Goal: Task Accomplishment & Management: Complete application form

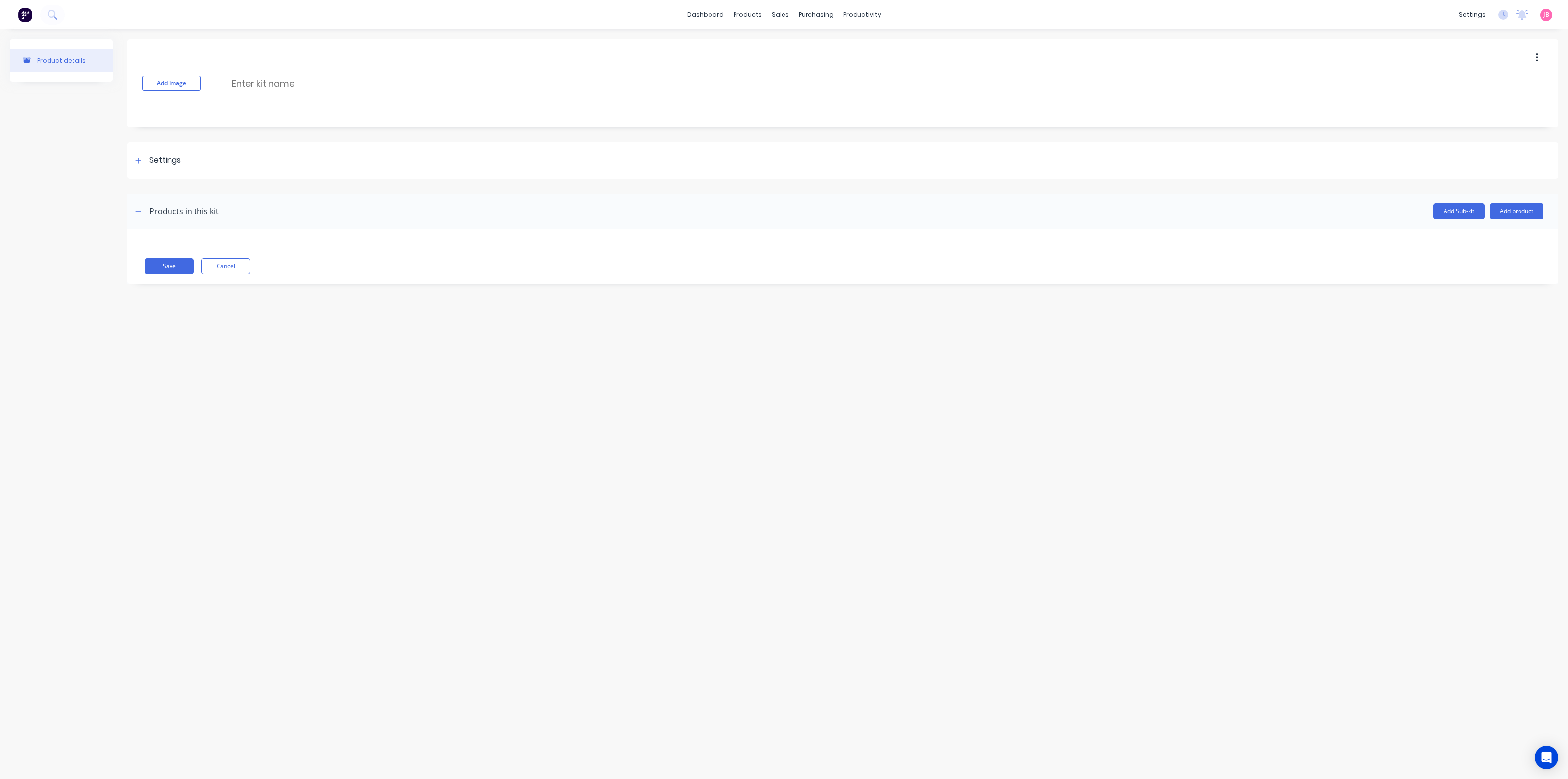
click at [26, 13] on img at bounding box center [25, 15] width 15 height 15
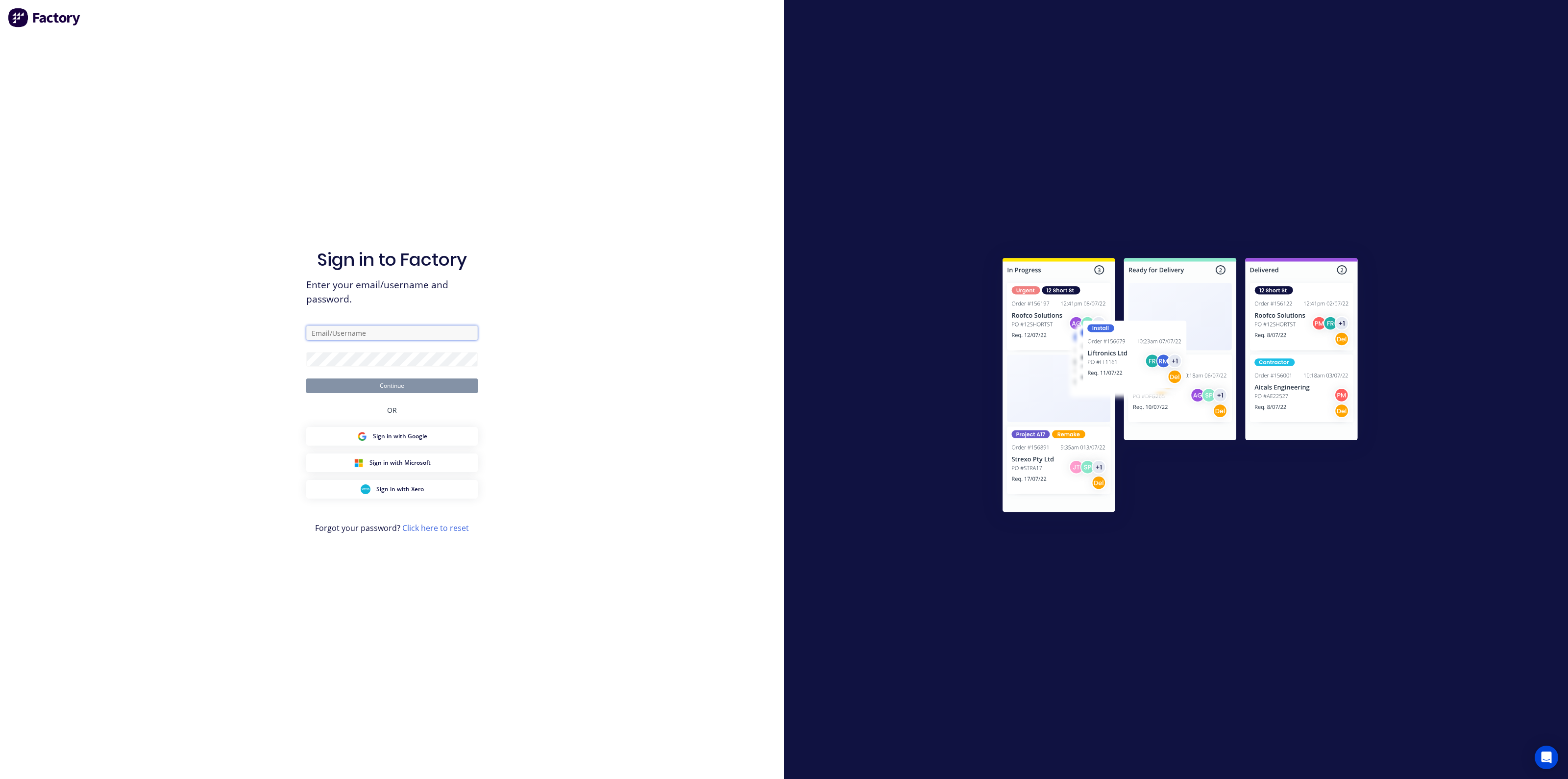
type input "jason@ozmac.net.au"
click at [427, 384] on button "Continue" at bounding box center [392, 386] width 172 height 15
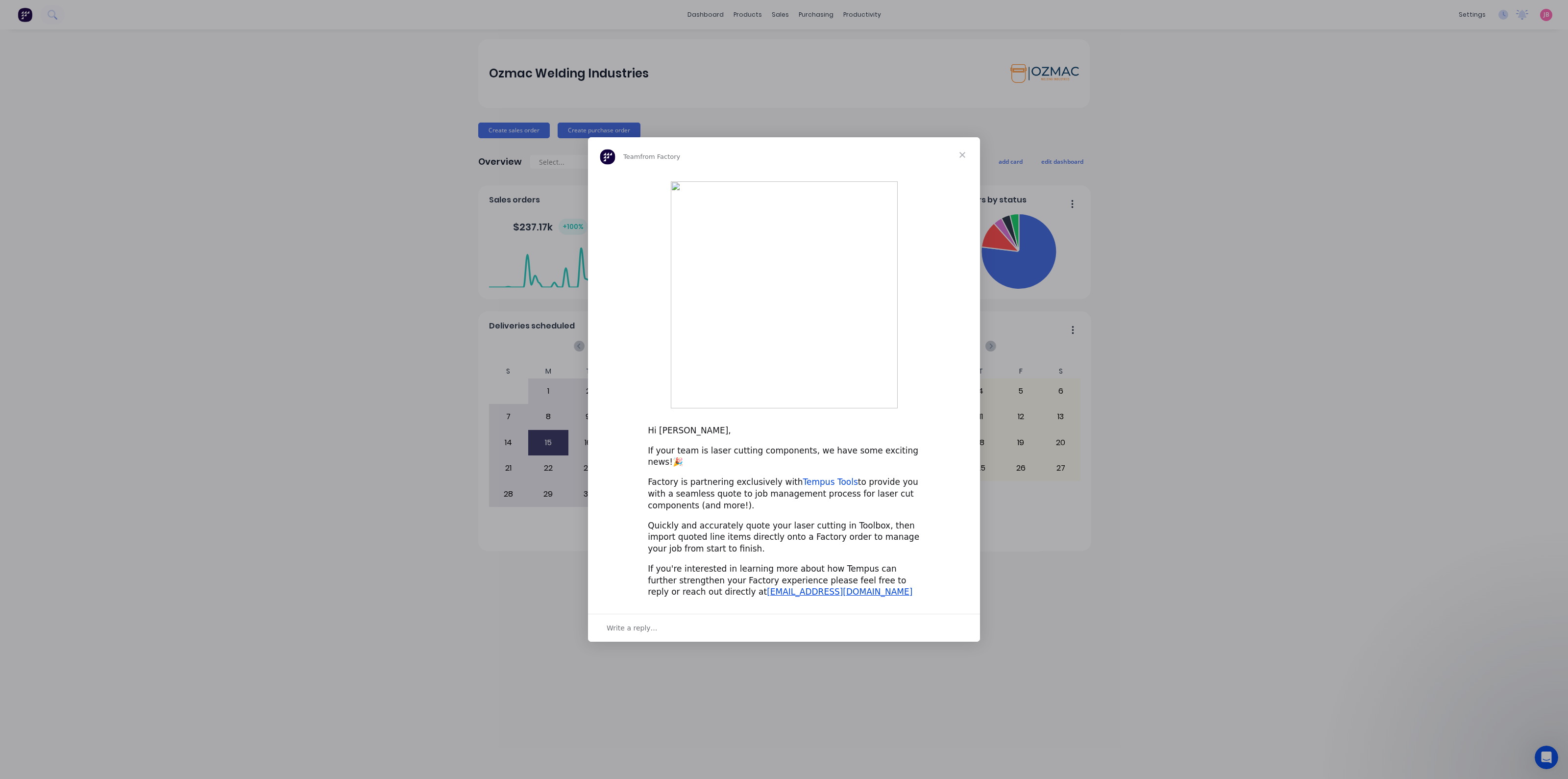
click at [803, 477] on link "Tempus Tools" at bounding box center [830, 482] width 55 height 10
click at [723, 412] on div "Hi Jason, If your team is laser cutting components, we have some exciting news!…" at bounding box center [784, 389] width 392 height 434
click at [723, 300] on img "Intercom messenger" at bounding box center [784, 295] width 227 height 227
click at [800, 306] on img "Intercom messenger" at bounding box center [784, 295] width 227 height 227
click at [261, 249] on div "Intercom messenger" at bounding box center [784, 389] width 1568 height 779
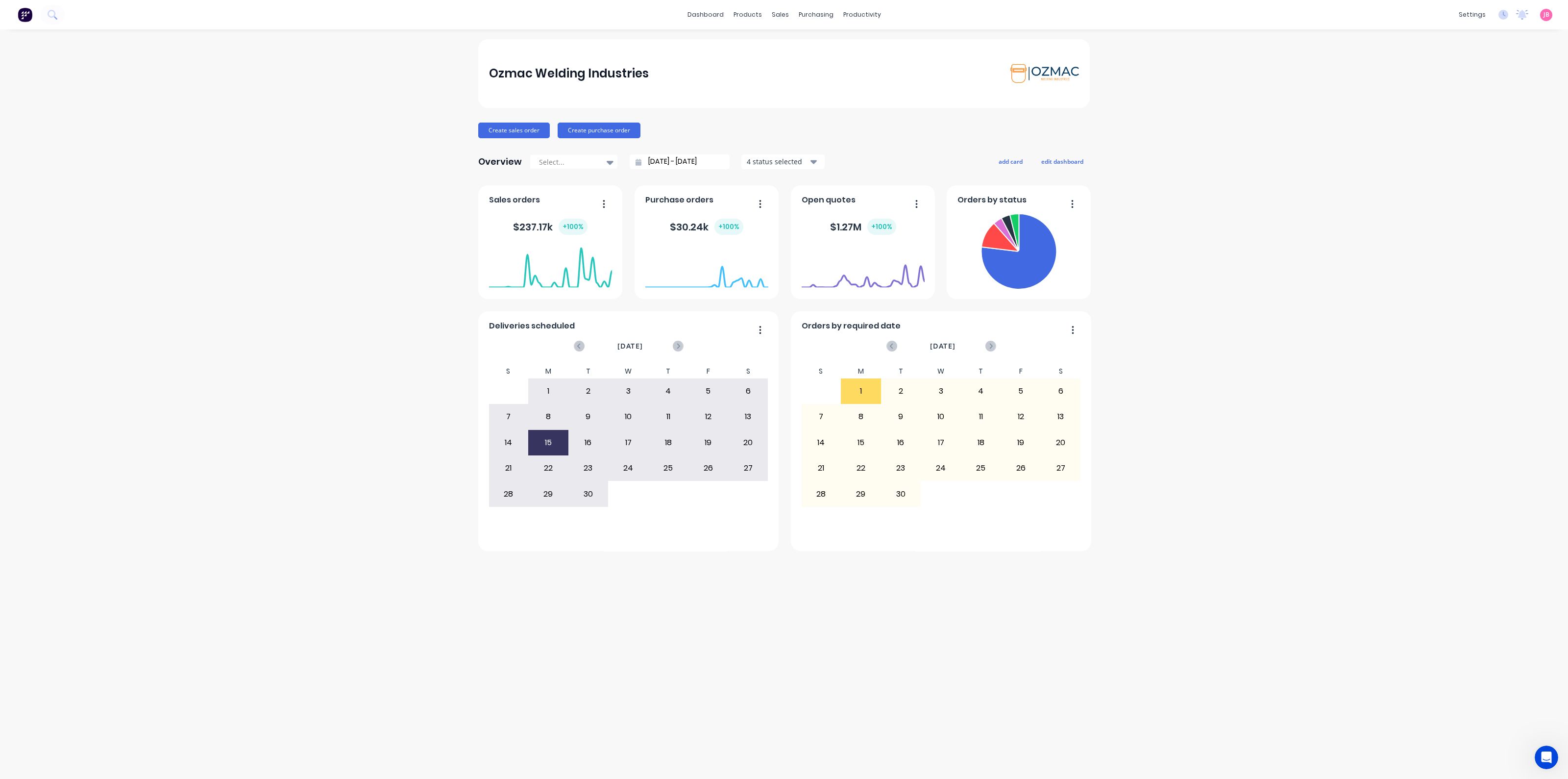
click at [353, 217] on div "Ozmac Welding Industries Create sales order Create purchase order Overview Sele…" at bounding box center [784, 404] width 1568 height 730
click at [763, 46] on div "Product Catalogue" at bounding box center [791, 47] width 61 height 9
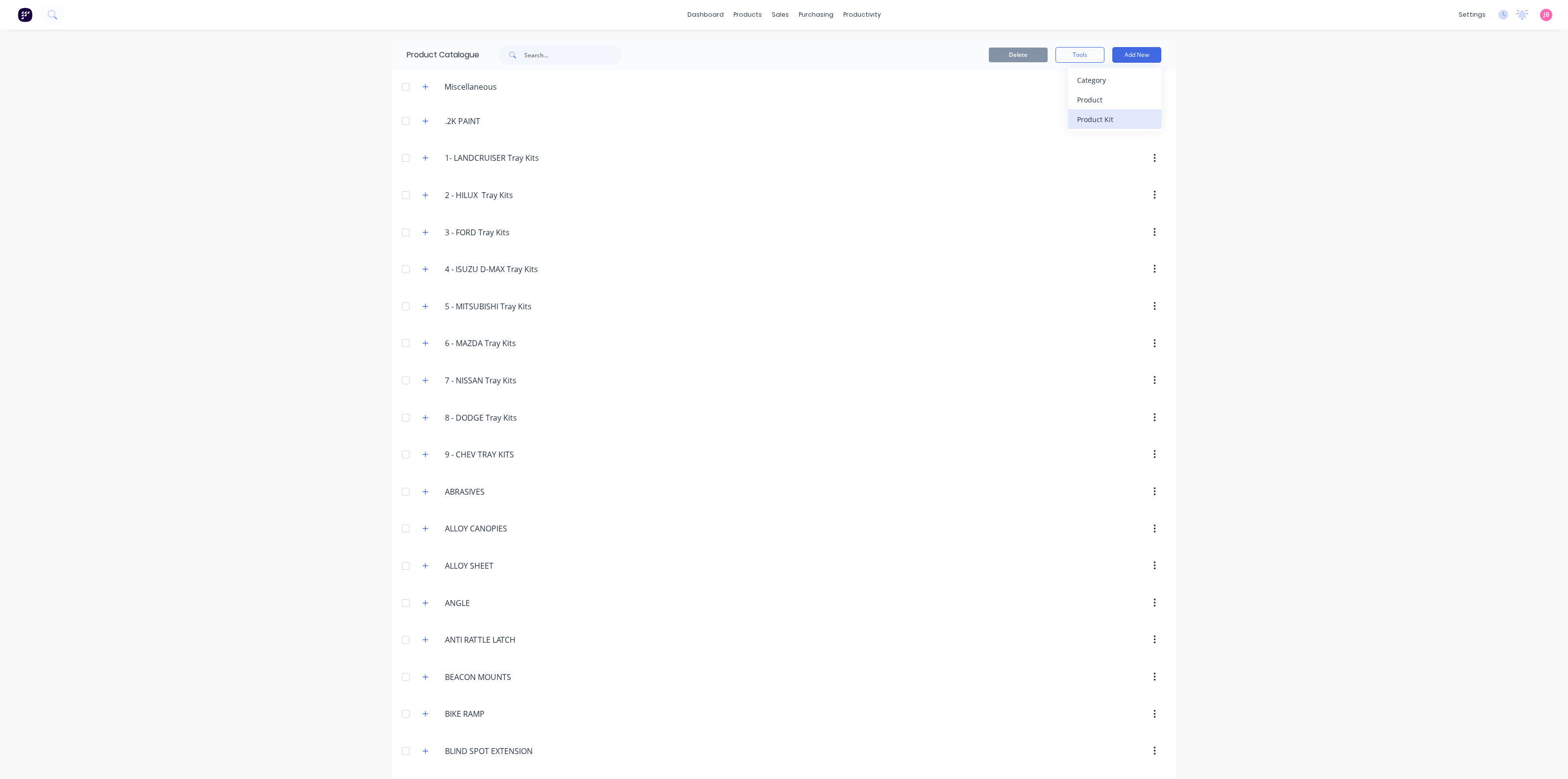
click at [1105, 116] on div "Product Kit" at bounding box center [1115, 119] width 75 height 14
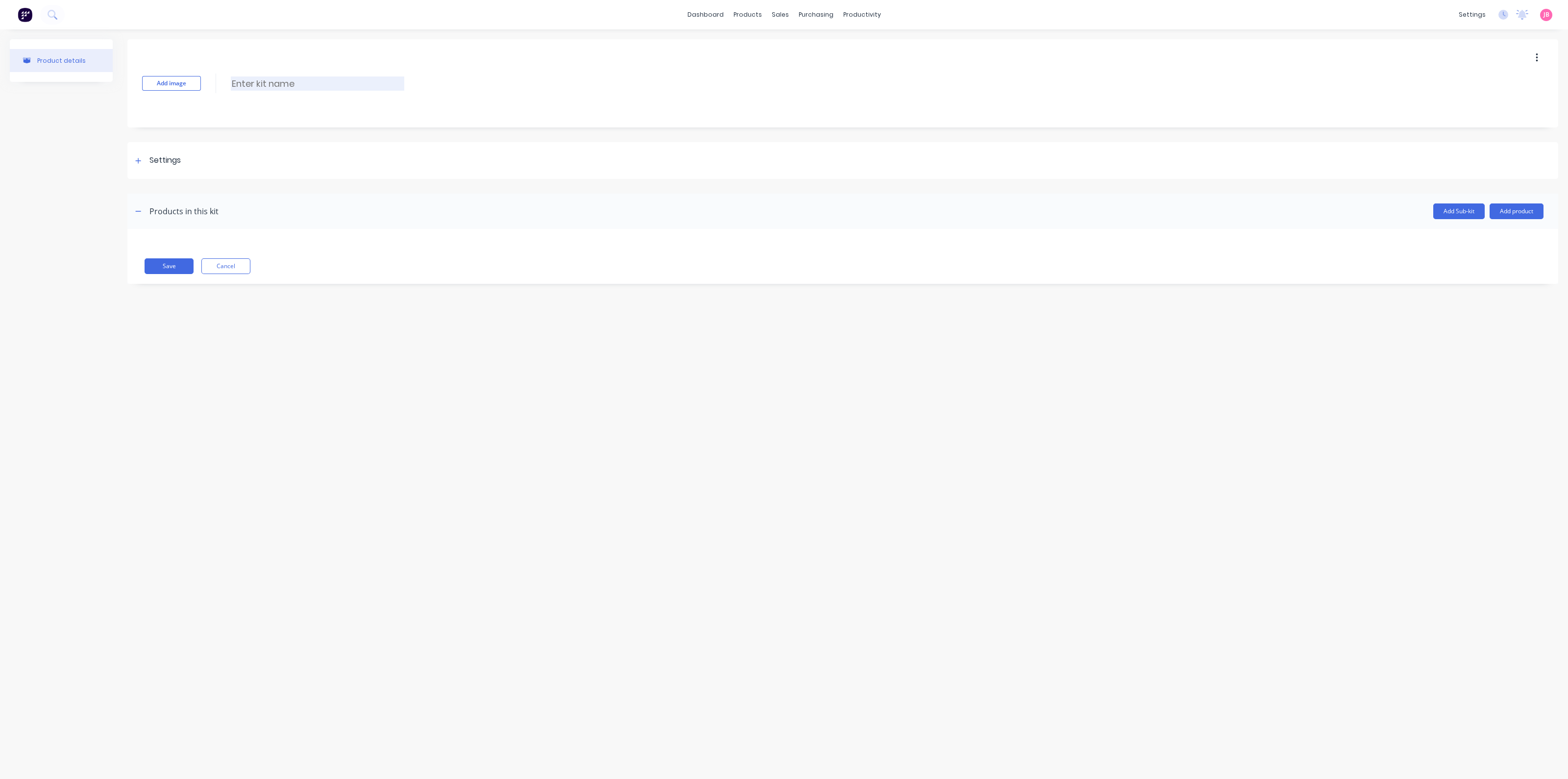
click at [383, 86] on input at bounding box center [317, 83] width 173 height 14
paste input "TIMBER FLOOR – TONGUE & GROOVED HARDWOOD"
type input "TIMBER FLOOR – TONGUE & GROOVED HARDWOOD"
click at [180, 157] on div "Settings" at bounding box center [166, 161] width 32 height 12
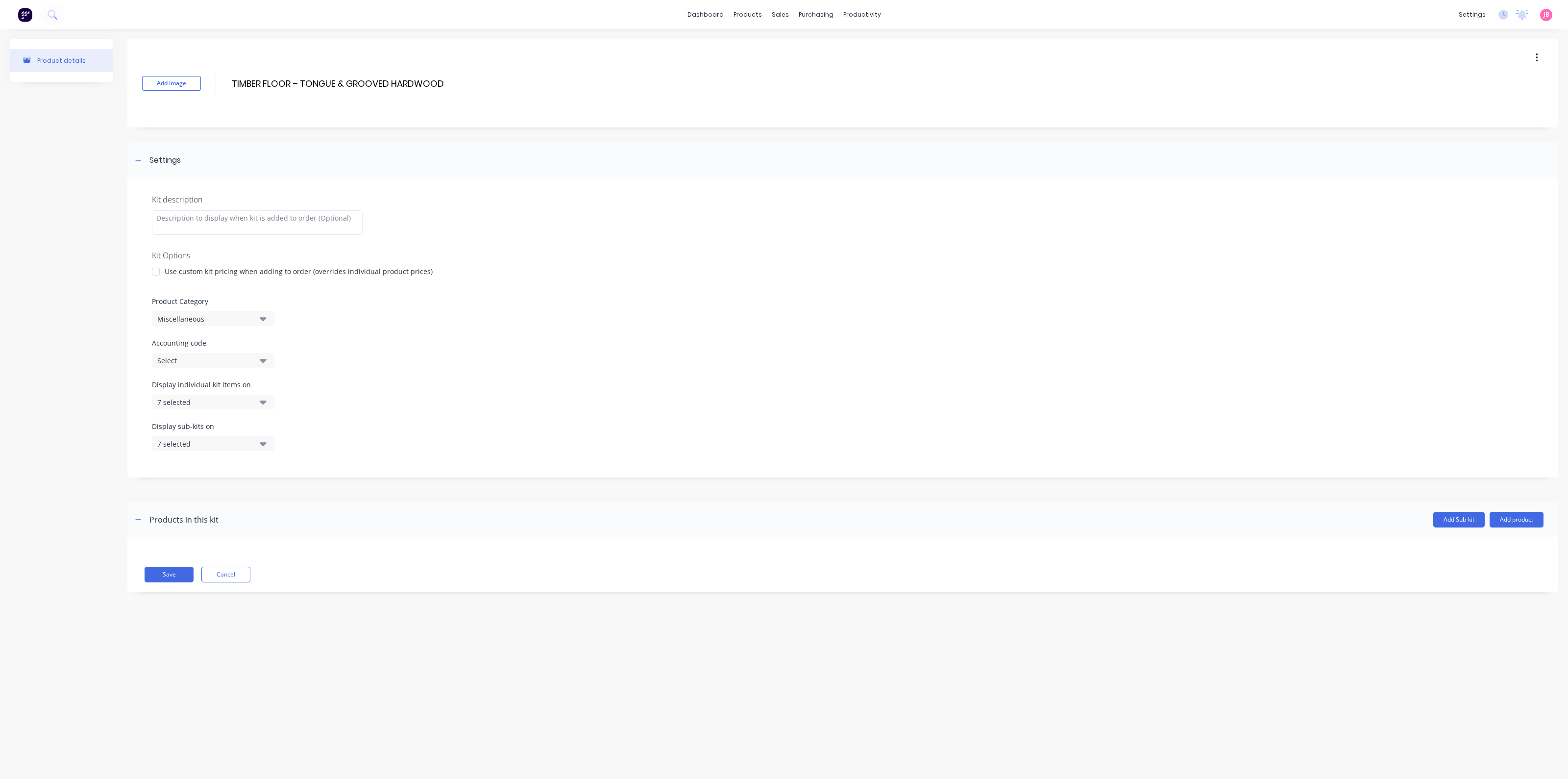
click at [160, 268] on div at bounding box center [156, 272] width 19 height 19
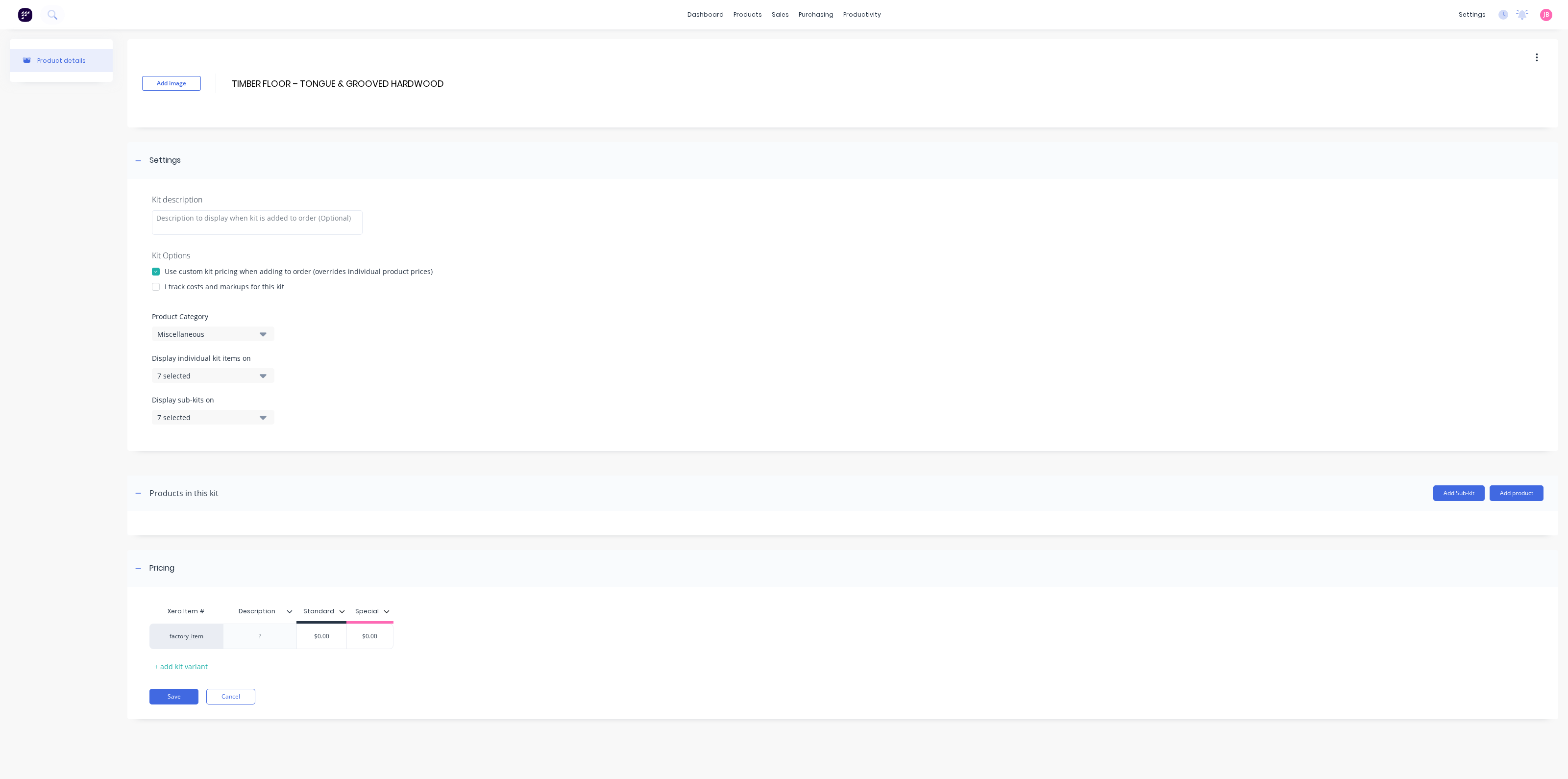
click at [162, 287] on div at bounding box center [156, 287] width 19 height 19
click at [169, 324] on div "Product Category Miscellaneous" at bounding box center [843, 326] width 1382 height 30
click at [173, 337] on div "Miscellaneous" at bounding box center [205, 334] width 95 height 10
click at [201, 328] on button "Miscellaneous" at bounding box center [213, 334] width 122 height 15
click at [208, 336] on div "Miscellaneous" at bounding box center [205, 334] width 95 height 10
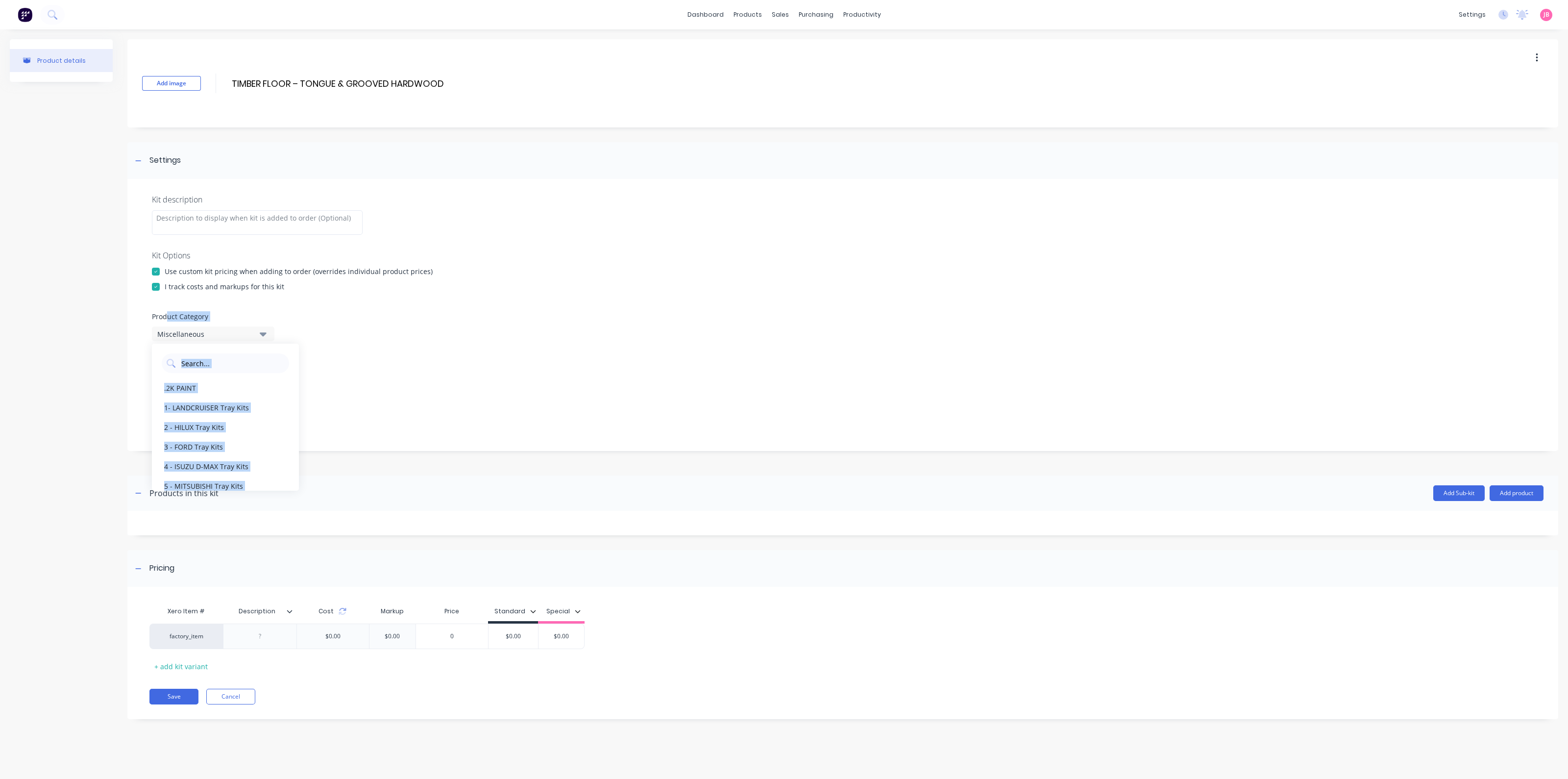
click at [180, 319] on label "Product Category" at bounding box center [843, 316] width 1382 height 10
click at [180, 309] on div at bounding box center [843, 304] width 1382 height 15
click at [215, 339] on button "Miscellaneous" at bounding box center [213, 334] width 122 height 15
click at [218, 361] on Category "text" at bounding box center [232, 363] width 104 height 19
type Category "FLOO"
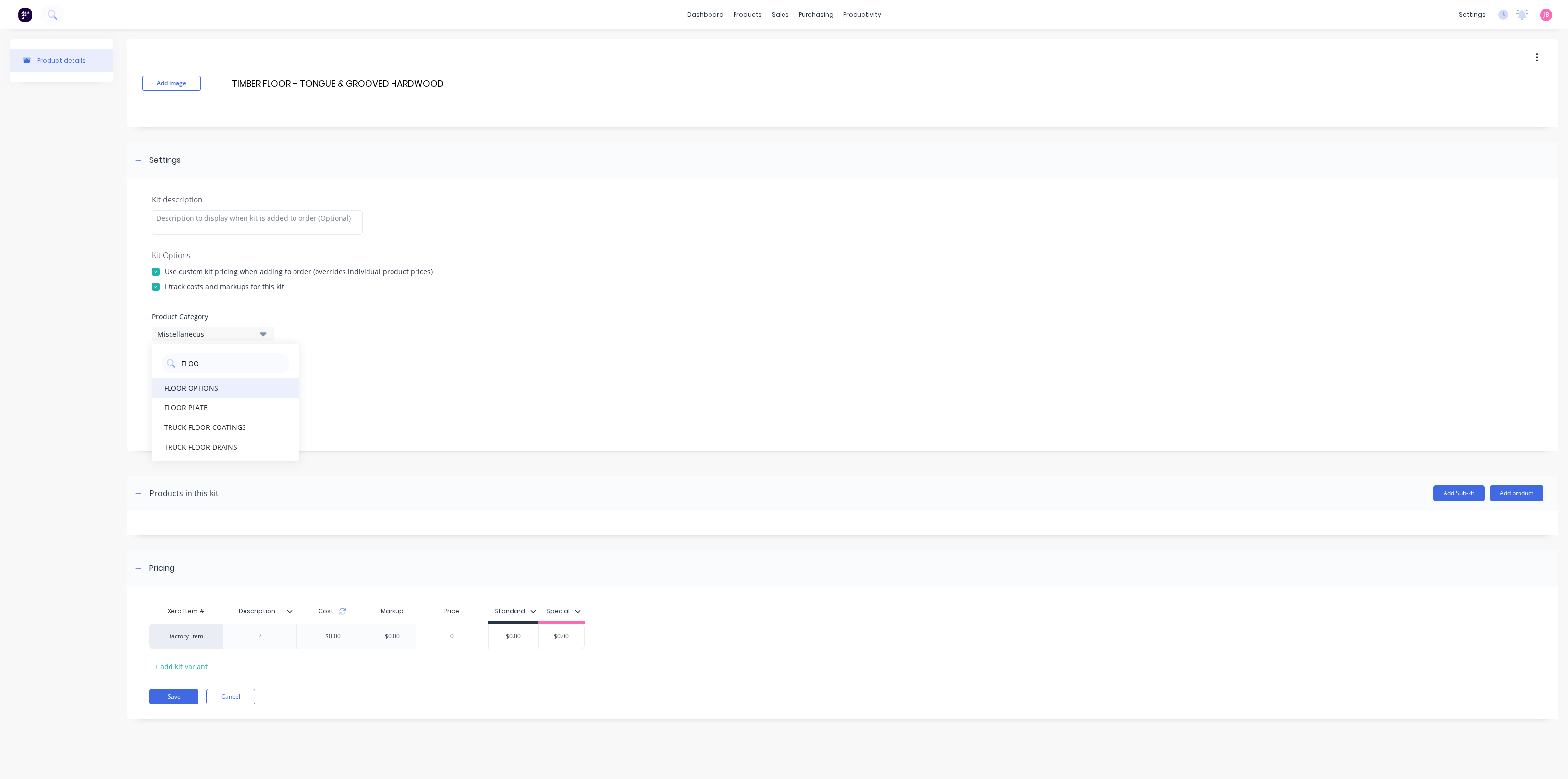
click at [240, 387] on div "FLOOR OPTIONS" at bounding box center [226, 388] width 147 height 19
click at [248, 373] on div "7 selected" at bounding box center [205, 376] width 95 height 10
drag, startPoint x: 245, startPoint y: 401, endPoint x: 244, endPoint y: 407, distance: 6.1
click at [245, 401] on div "All views" at bounding box center [213, 400] width 98 height 10
click at [248, 373] on div "None" at bounding box center [205, 376] width 95 height 10
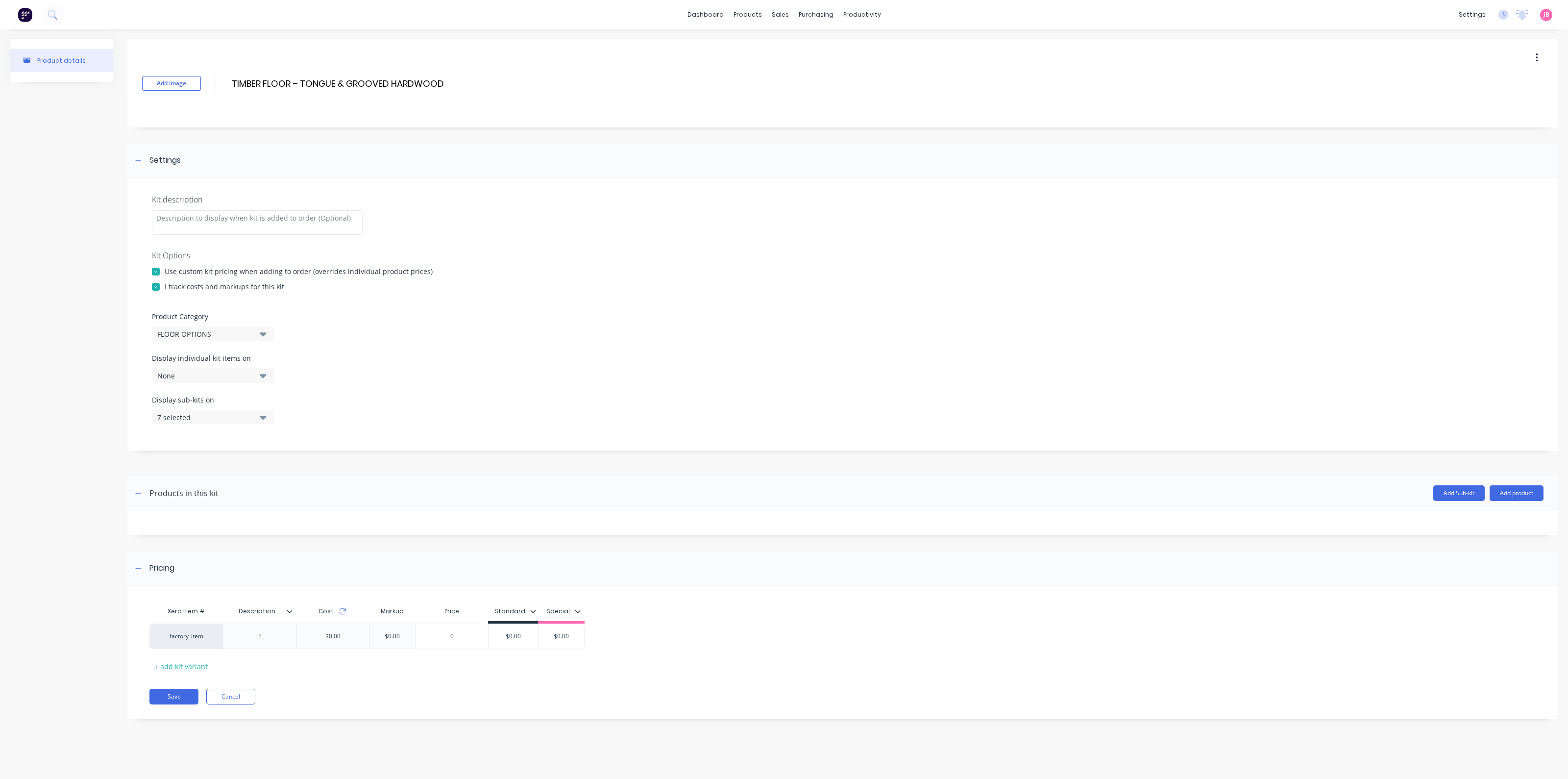
click at [247, 415] on div "7 selected" at bounding box center [205, 417] width 95 height 10
drag, startPoint x: 248, startPoint y: 425, endPoint x: 249, endPoint y: 431, distance: 6.1
click at [250, 432] on button "All views" at bounding box center [226, 442] width 147 height 19
drag, startPoint x: 245, startPoint y: 418, endPoint x: 245, endPoint y: 408, distance: 10.0
click at [245, 418] on div "None" at bounding box center [205, 417] width 95 height 10
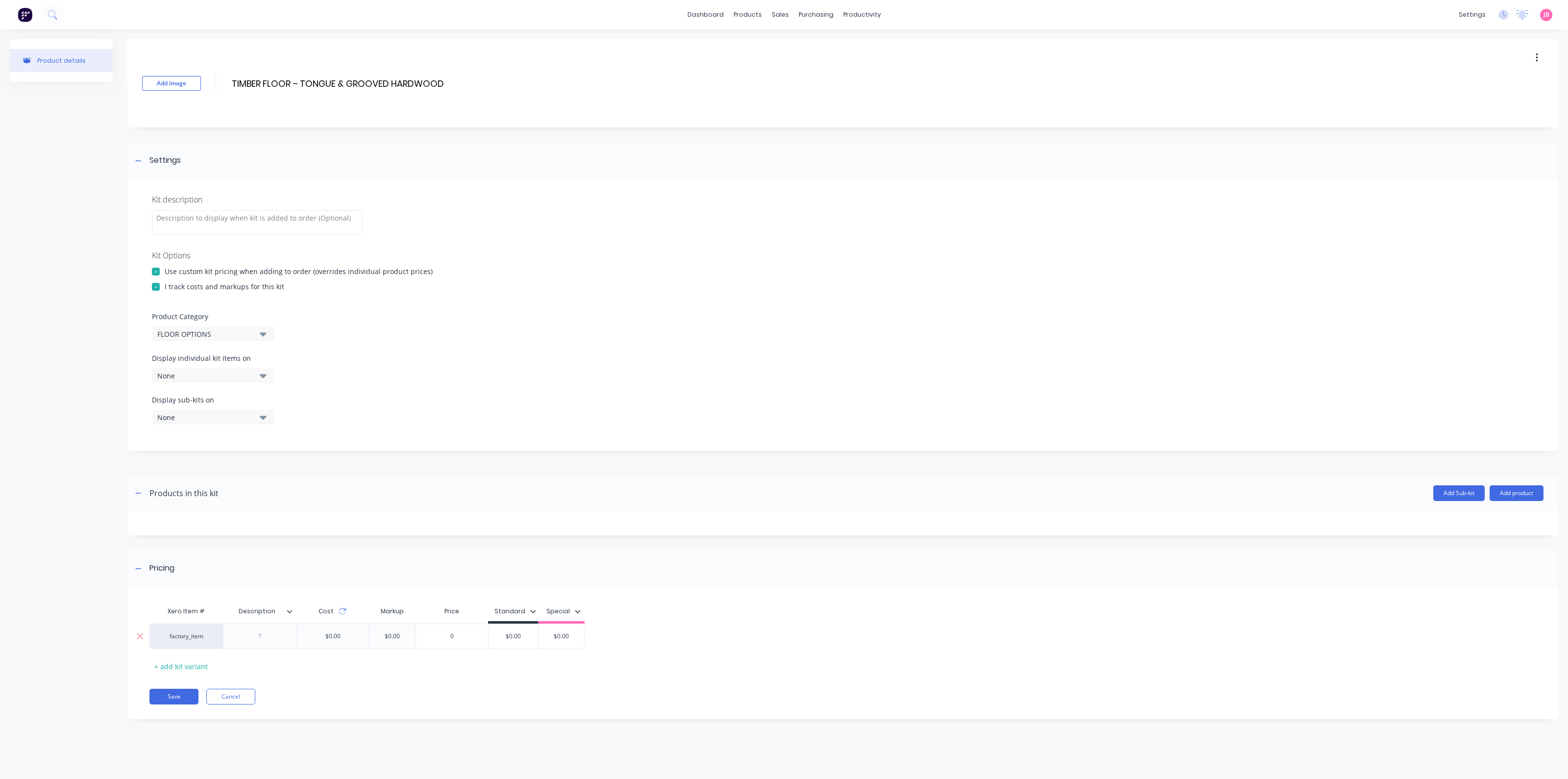
click at [265, 637] on div at bounding box center [260, 636] width 49 height 13
paste div
click at [514, 635] on input "$0.00" at bounding box center [513, 639] width 49 height 9
paste input "$909.09"
drag, startPoint x: 520, startPoint y: 638, endPoint x: 489, endPoint y: 636, distance: 31.1
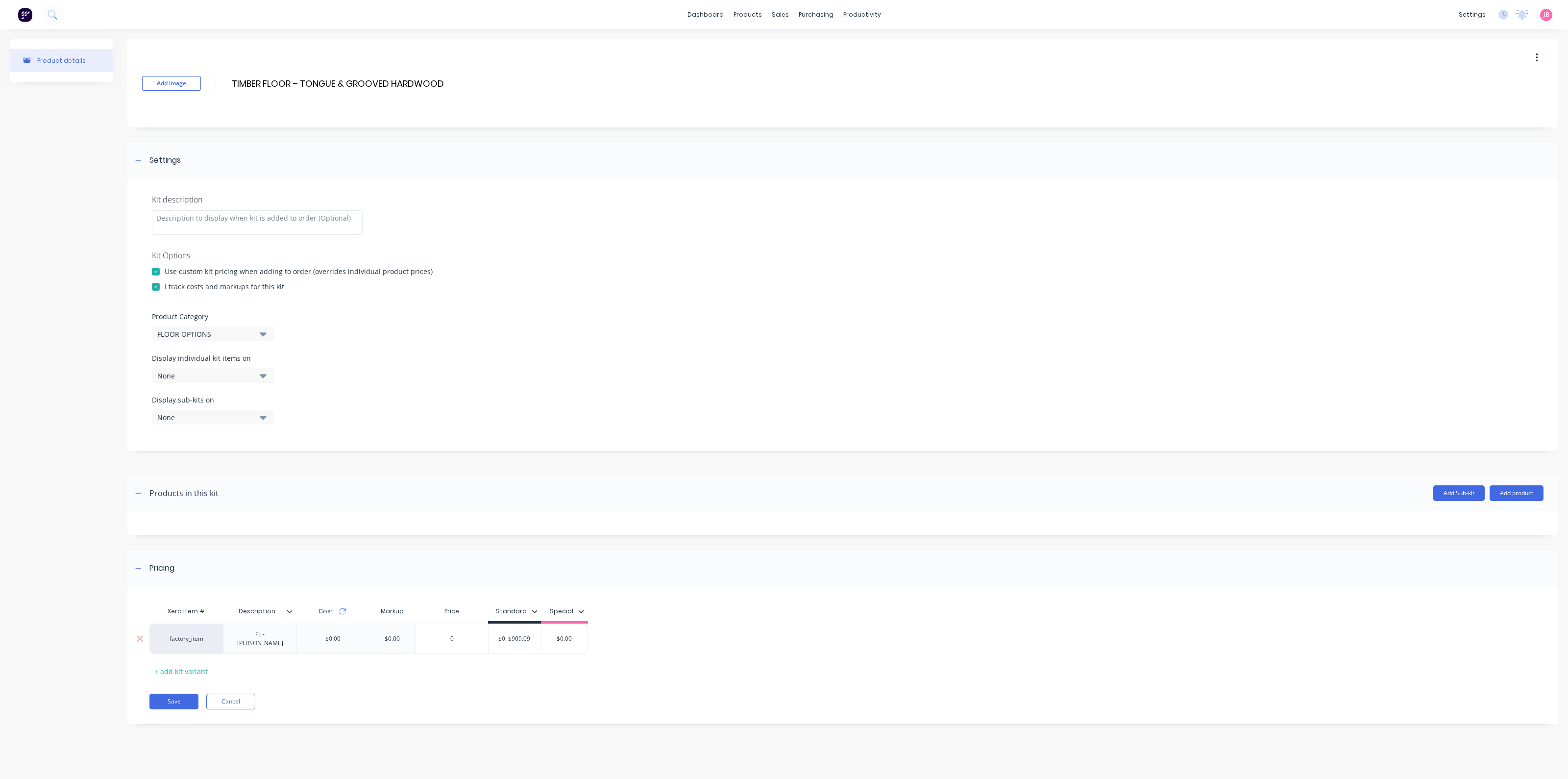
click at [489, 636] on input "$0. $909.09 00" at bounding box center [515, 639] width 53 height 9
paste input "$909.09"
type input "$909.09"
click at [721, 636] on div "factory_item FL - TIM $0.00 $0.00 0 $909.09 $909.09 $0.00" at bounding box center [836, 639] width 1373 height 30
click at [183, 694] on button "Save" at bounding box center [174, 702] width 49 height 16
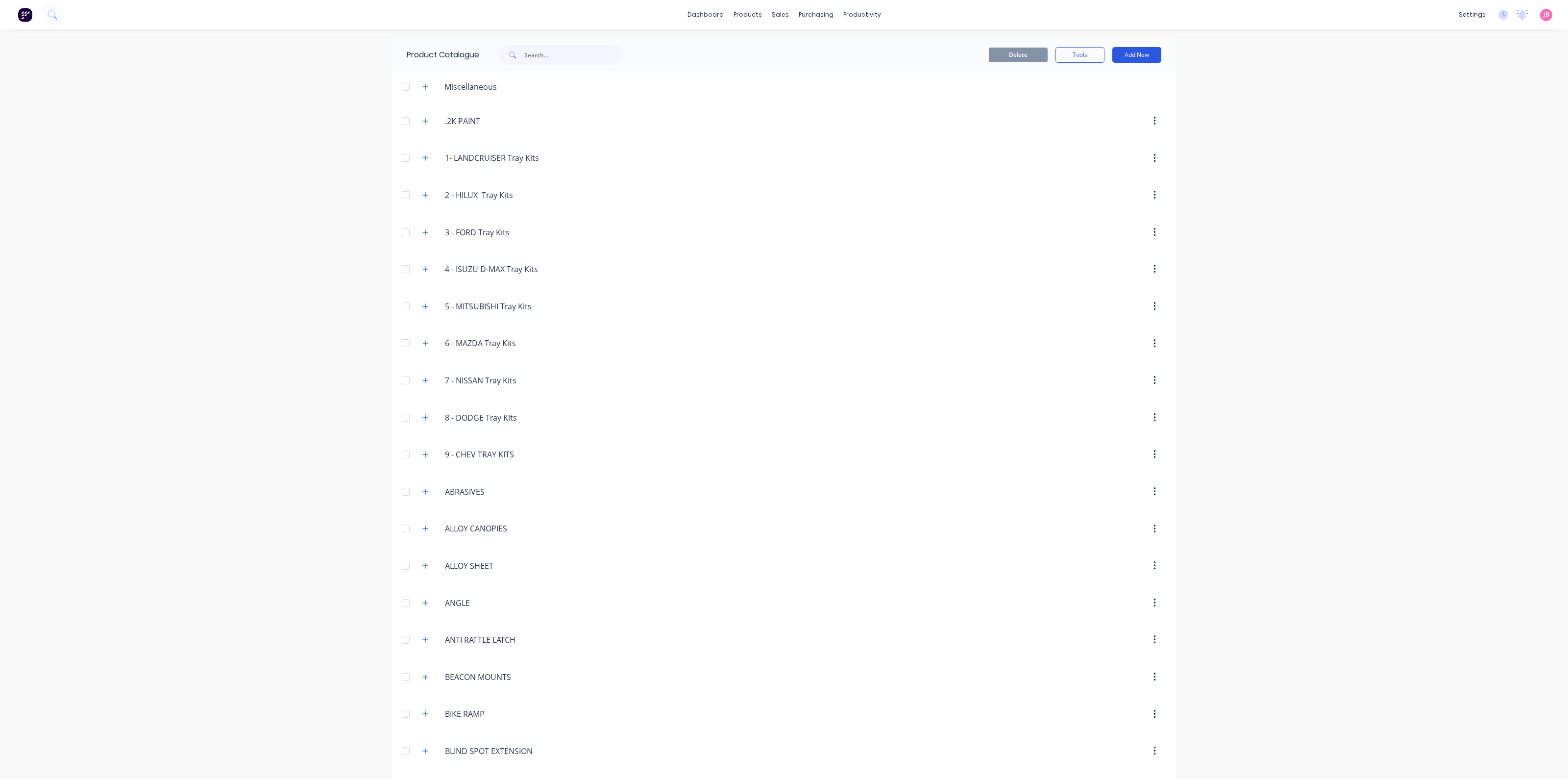
click at [1124, 54] on button "Add New" at bounding box center [1136, 55] width 49 height 16
click at [1078, 116] on div "Product Kit" at bounding box center [1115, 119] width 75 height 14
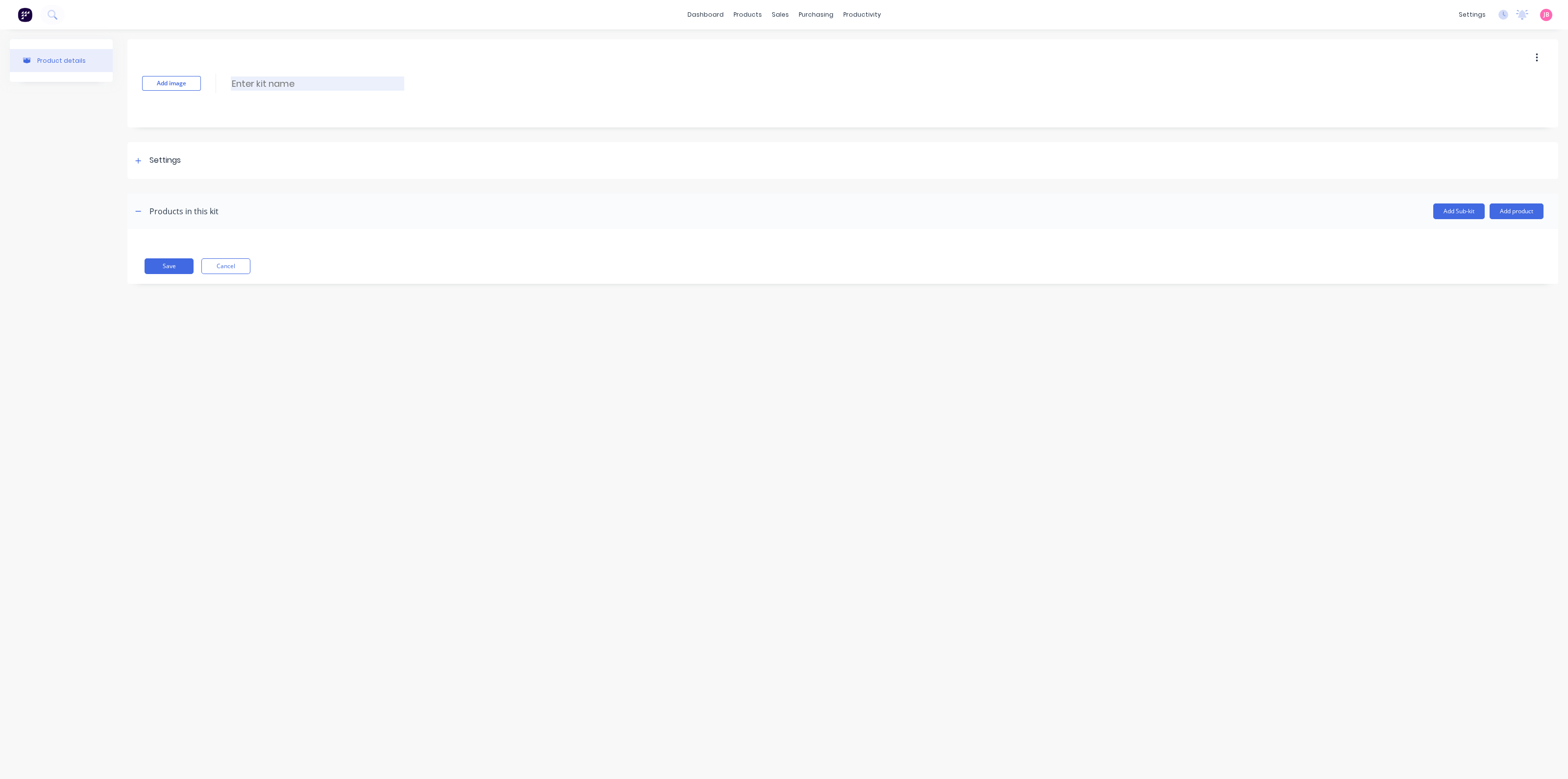
click at [359, 86] on input at bounding box center [317, 83] width 173 height 14
paste input "3MM SMOOTH SHEET"
type input "3MM SMOOTH SHEET"
drag, startPoint x: 206, startPoint y: 160, endPoint x: 197, endPoint y: 166, distance: 10.8
click at [206, 160] on div "Settings" at bounding box center [842, 160] width 1431 height 37
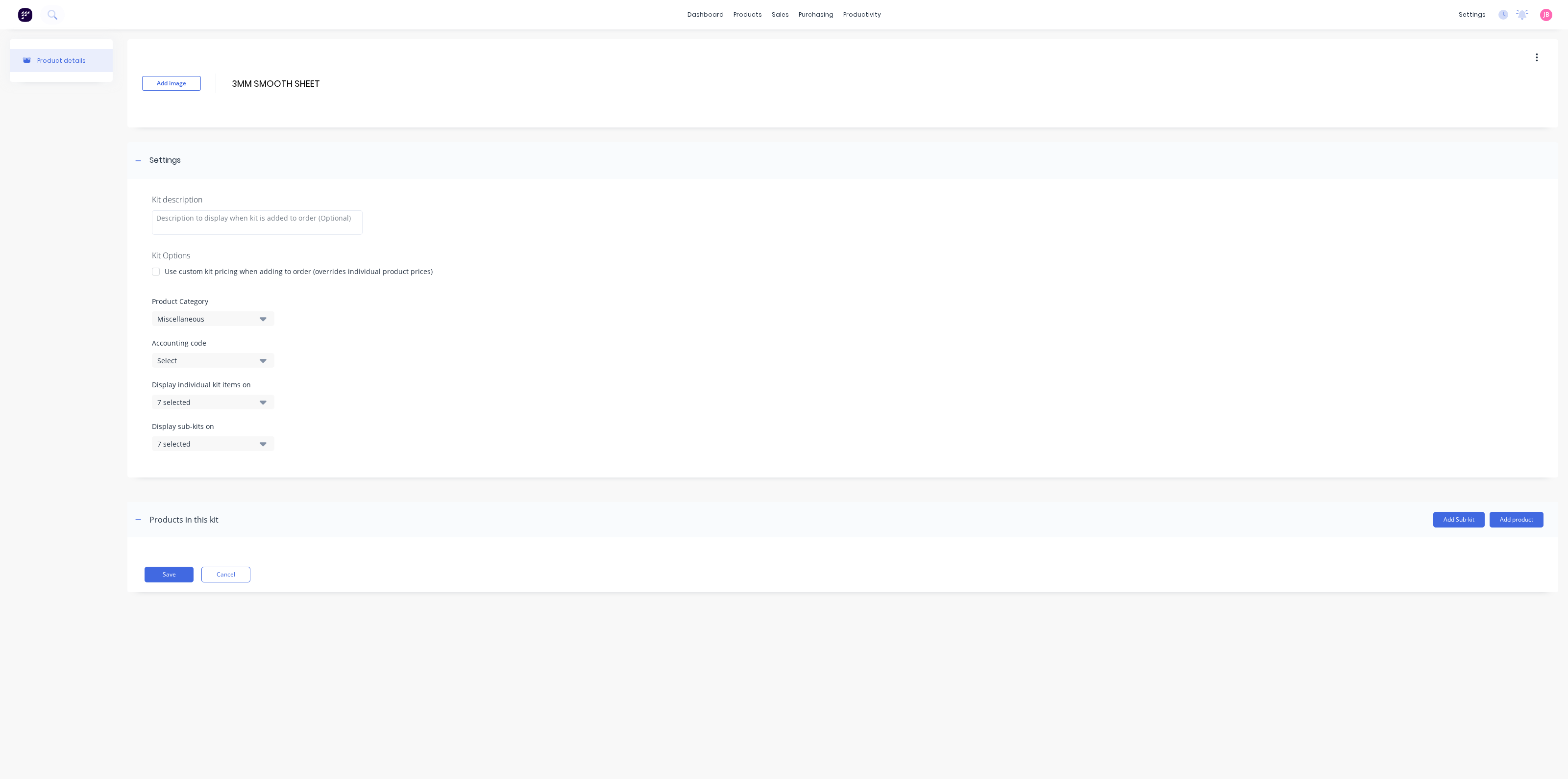
click at [163, 275] on div at bounding box center [156, 272] width 19 height 19
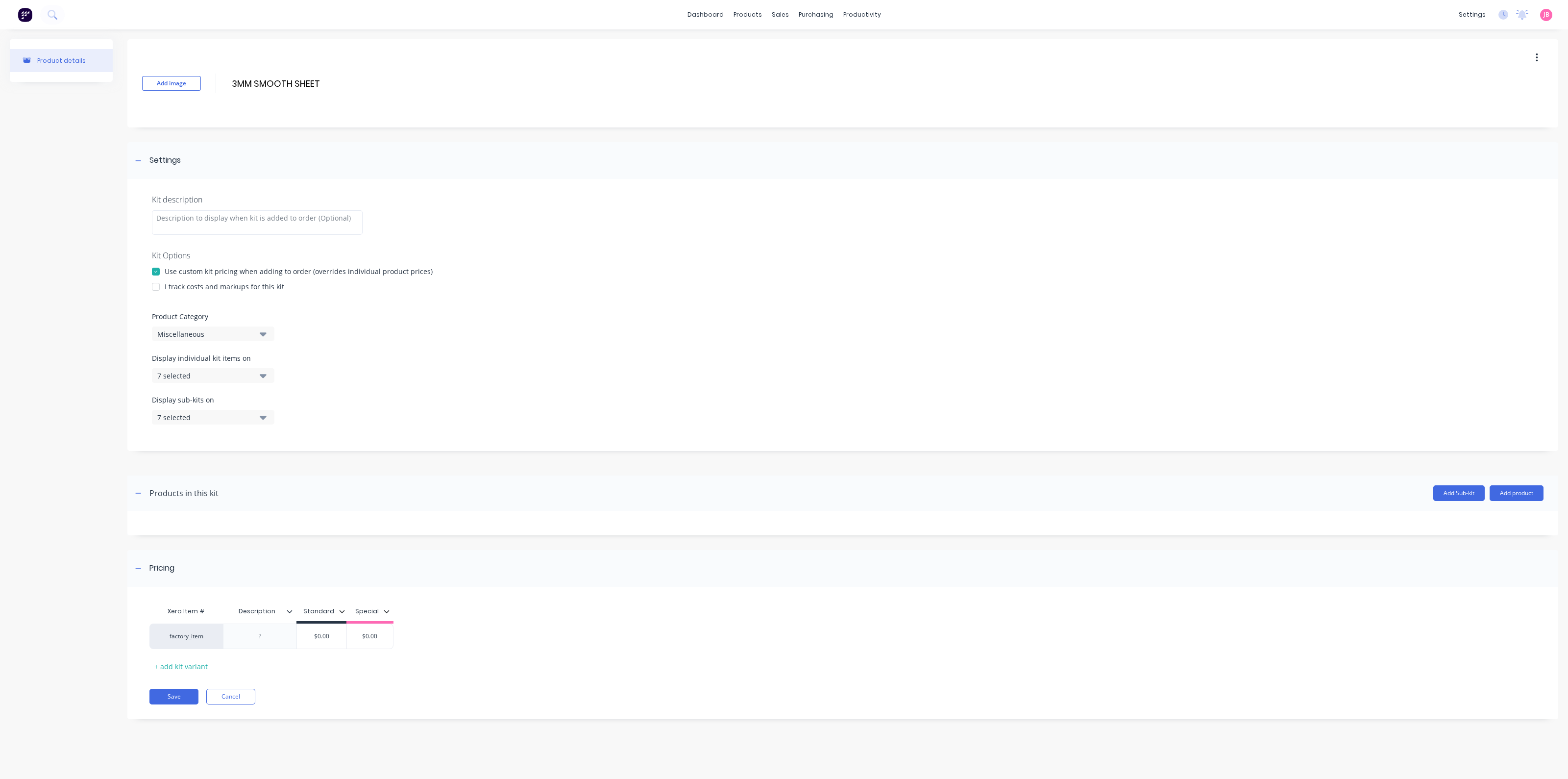
click at [156, 288] on div at bounding box center [156, 287] width 19 height 19
click at [177, 331] on div "Miscellaneous" at bounding box center [205, 334] width 95 height 10
click at [208, 364] on Category "text" at bounding box center [232, 363] width 104 height 19
type Category "FLOO"
click at [220, 390] on div "FLOOR OPTIONS" at bounding box center [226, 388] width 147 height 19
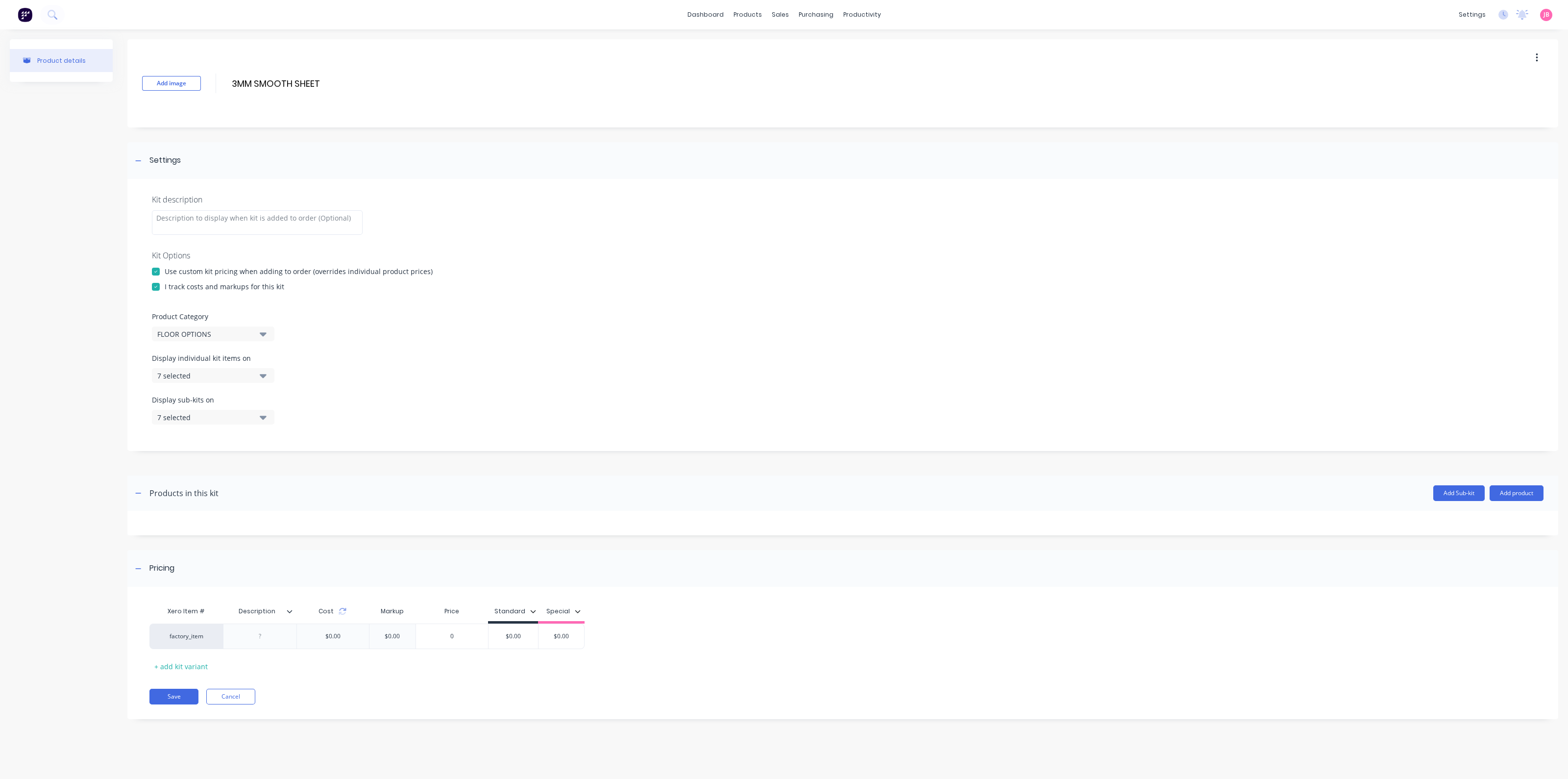
click at [225, 371] on div "7 selected" at bounding box center [205, 376] width 95 height 10
click at [236, 394] on button "All views" at bounding box center [226, 400] width 147 height 19
click at [233, 376] on div "None" at bounding box center [205, 376] width 95 height 10
click at [255, 417] on button "7 selected" at bounding box center [213, 417] width 122 height 15
drag, startPoint x: 251, startPoint y: 435, endPoint x: 249, endPoint y: 427, distance: 8.2
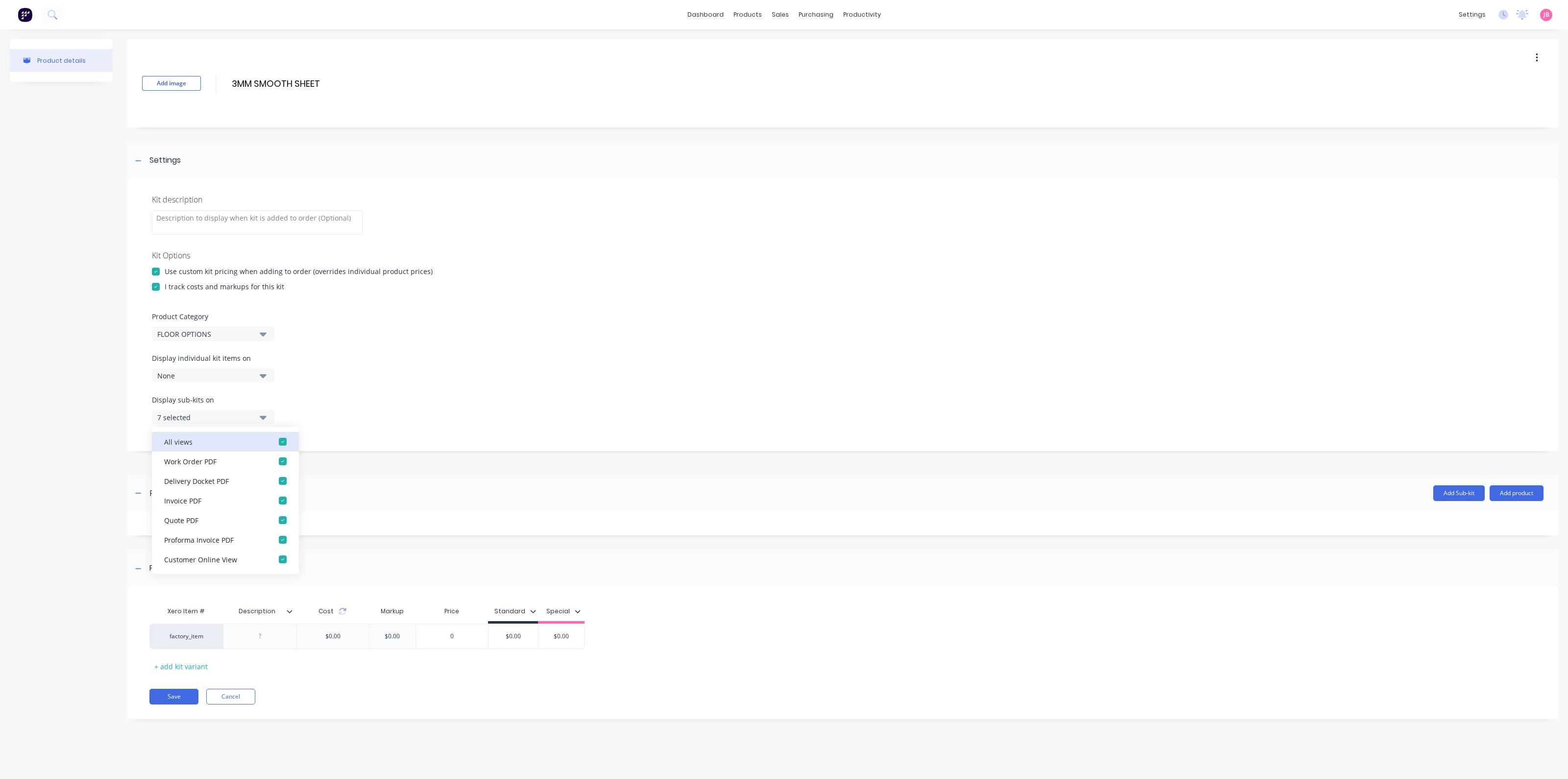
click at [250, 435] on button "All views" at bounding box center [226, 442] width 147 height 19
click at [248, 413] on div "None" at bounding box center [205, 417] width 95 height 10
click at [257, 640] on div at bounding box center [260, 636] width 49 height 13
paste div
click at [561, 650] on div "$0.00" at bounding box center [561, 639] width 49 height 24
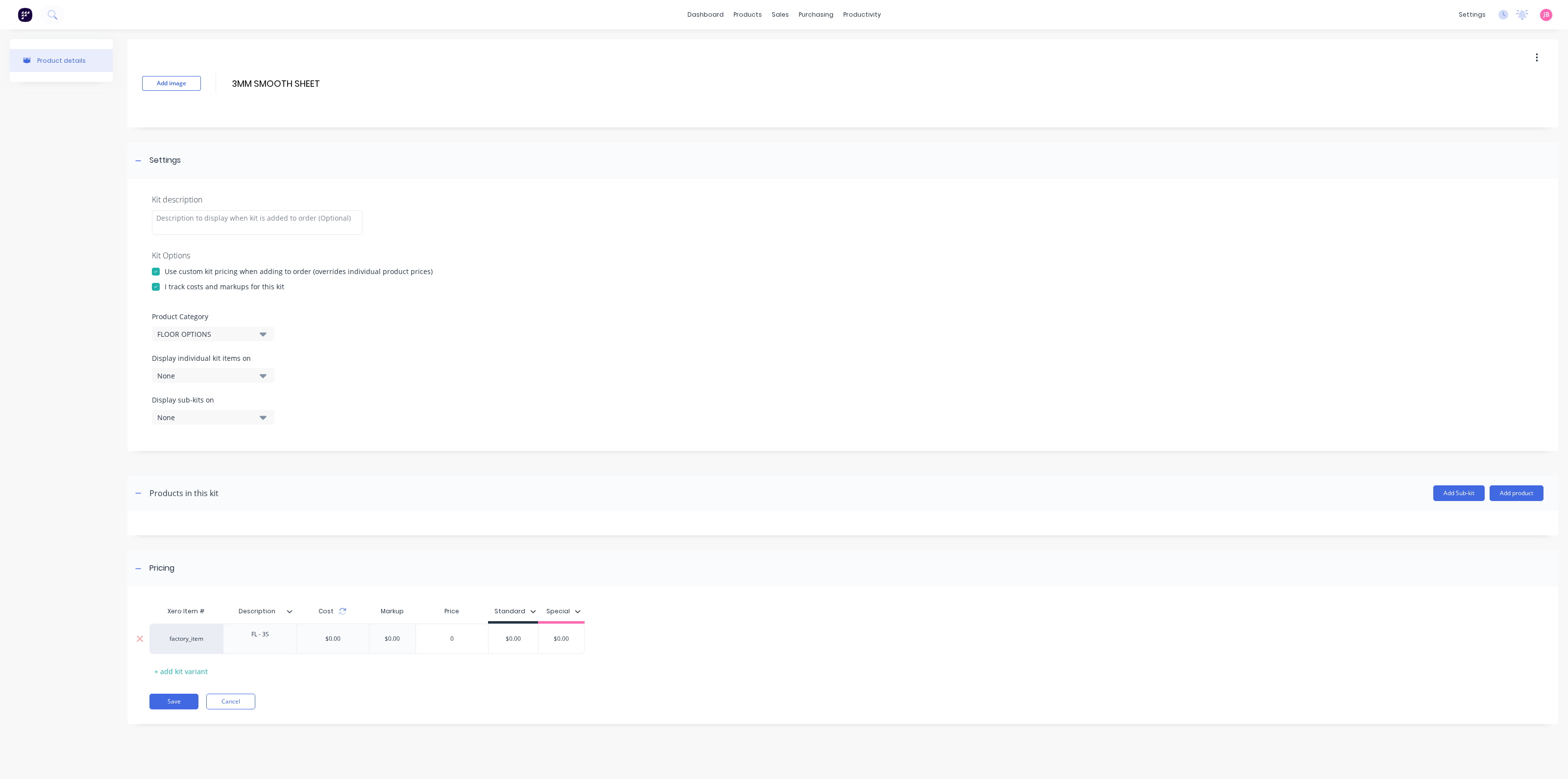
type input "$0.00"
click at [509, 641] on div "$0.00" at bounding box center [513, 636] width 49 height 24
click at [524, 635] on input "$0.00" at bounding box center [513, 636] width 49 height 9
drag, startPoint x: 523, startPoint y: 635, endPoint x: 461, endPoint y: 634, distance: 62.0
click at [461, 634] on div "factory_item FL - 3S $0.00 $0.00 0 $0.00 $0.00 $0.00 $0.00" at bounding box center [367, 636] width 435 height 26
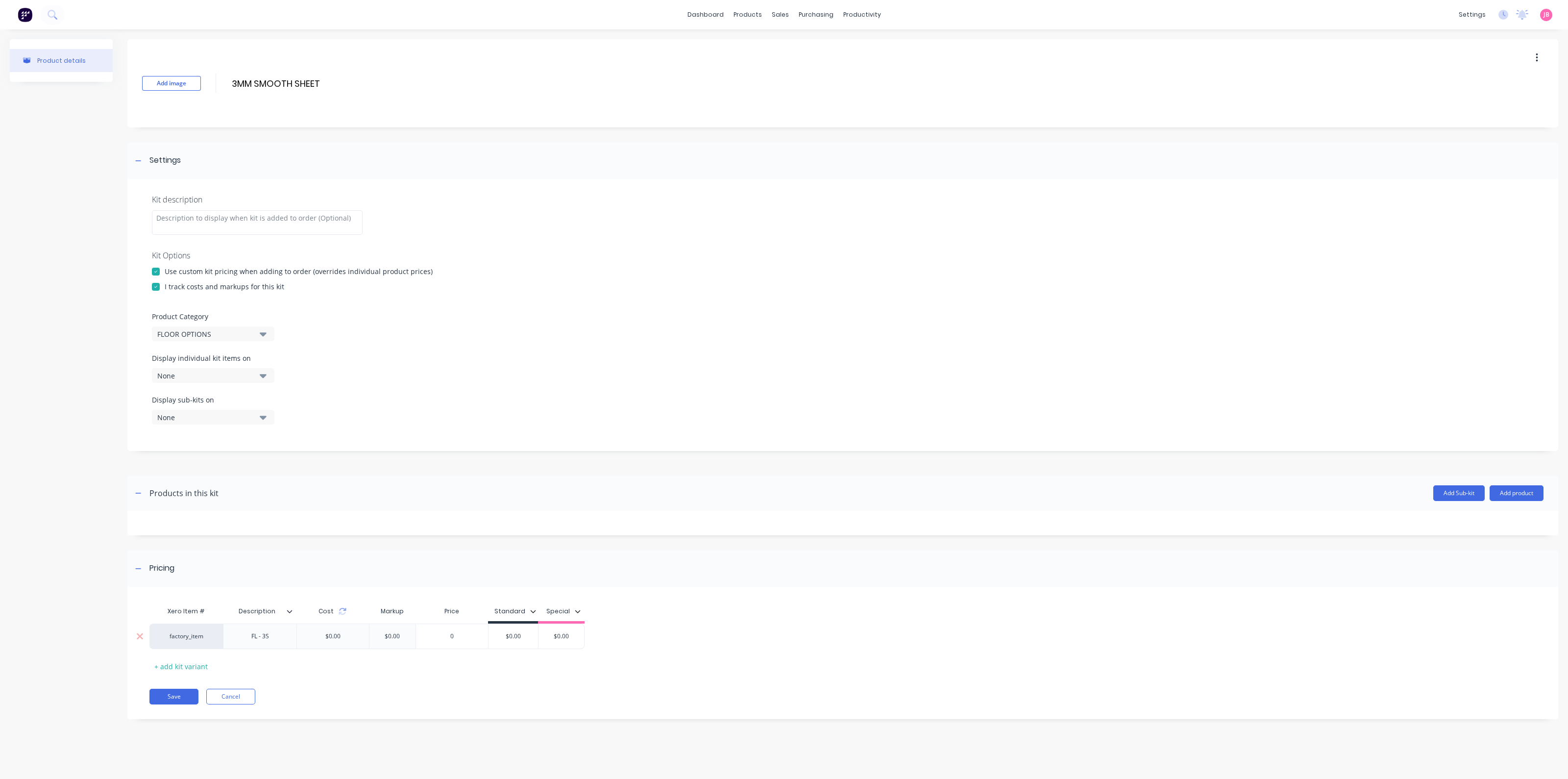
paste input "$136.36"
type input "$136.36"
click at [175, 689] on button "Save" at bounding box center [174, 697] width 49 height 16
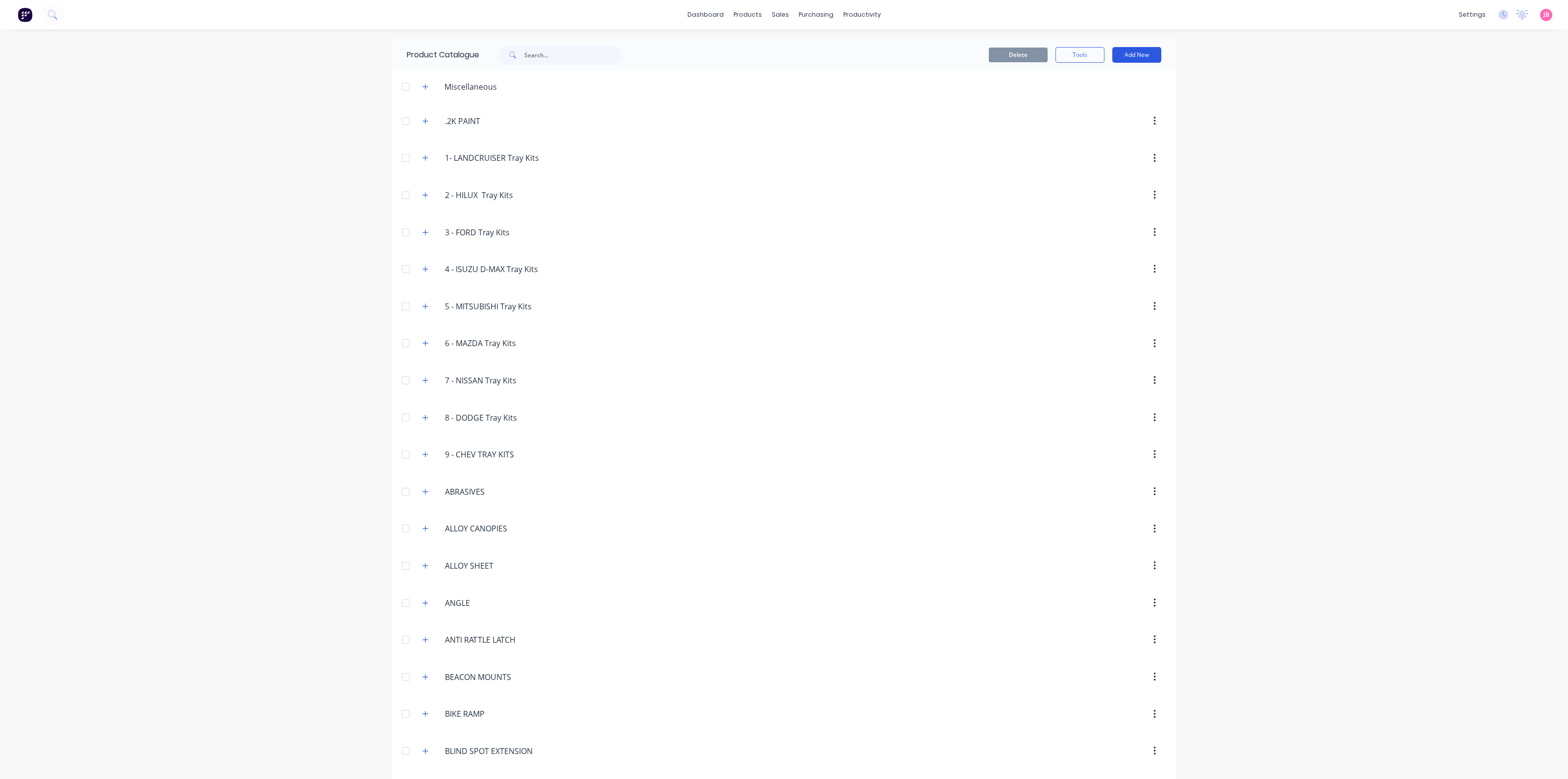
click at [1136, 55] on button "Add New" at bounding box center [1136, 55] width 49 height 16
click at [1119, 85] on div "Category" at bounding box center [1115, 80] width 75 height 14
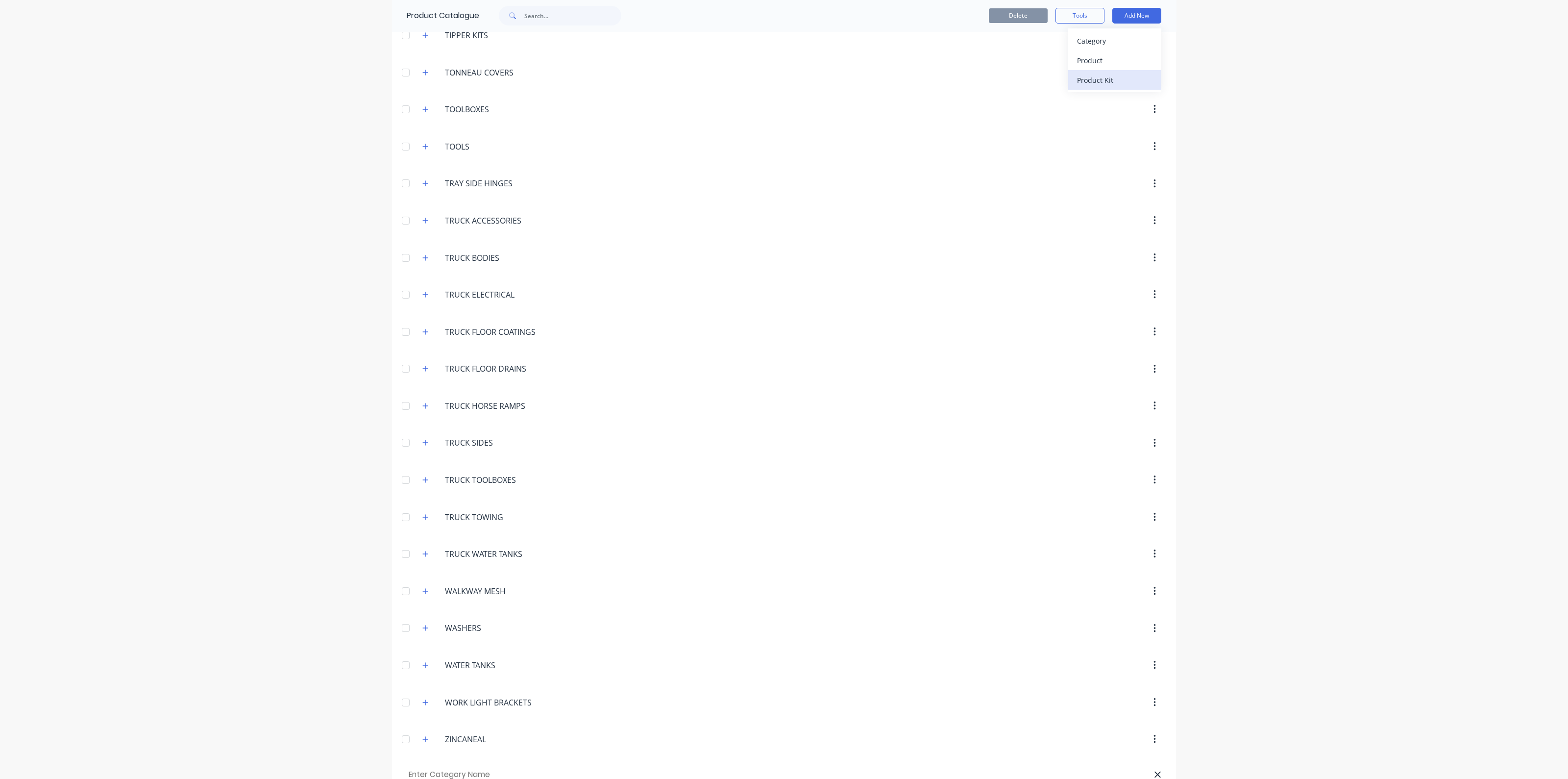
click at [1119, 79] on div "Product Kit" at bounding box center [1115, 80] width 75 height 14
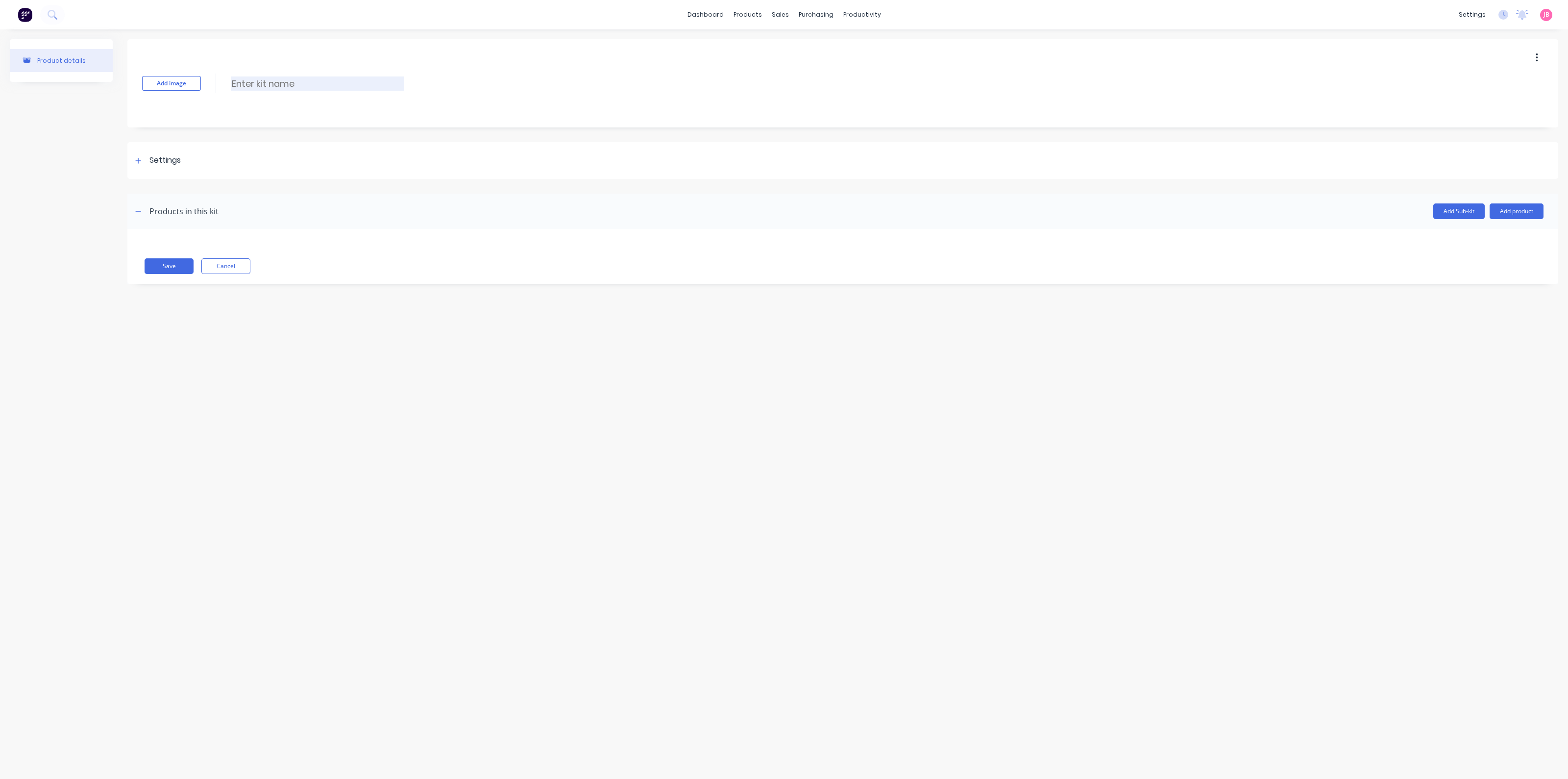
click at [268, 79] on input at bounding box center [317, 83] width 173 height 14
paste input "3MM CHECKER PLATE"
type input "3MM CHECKER PLATE"
click at [172, 165] on div "Settings" at bounding box center [166, 161] width 32 height 12
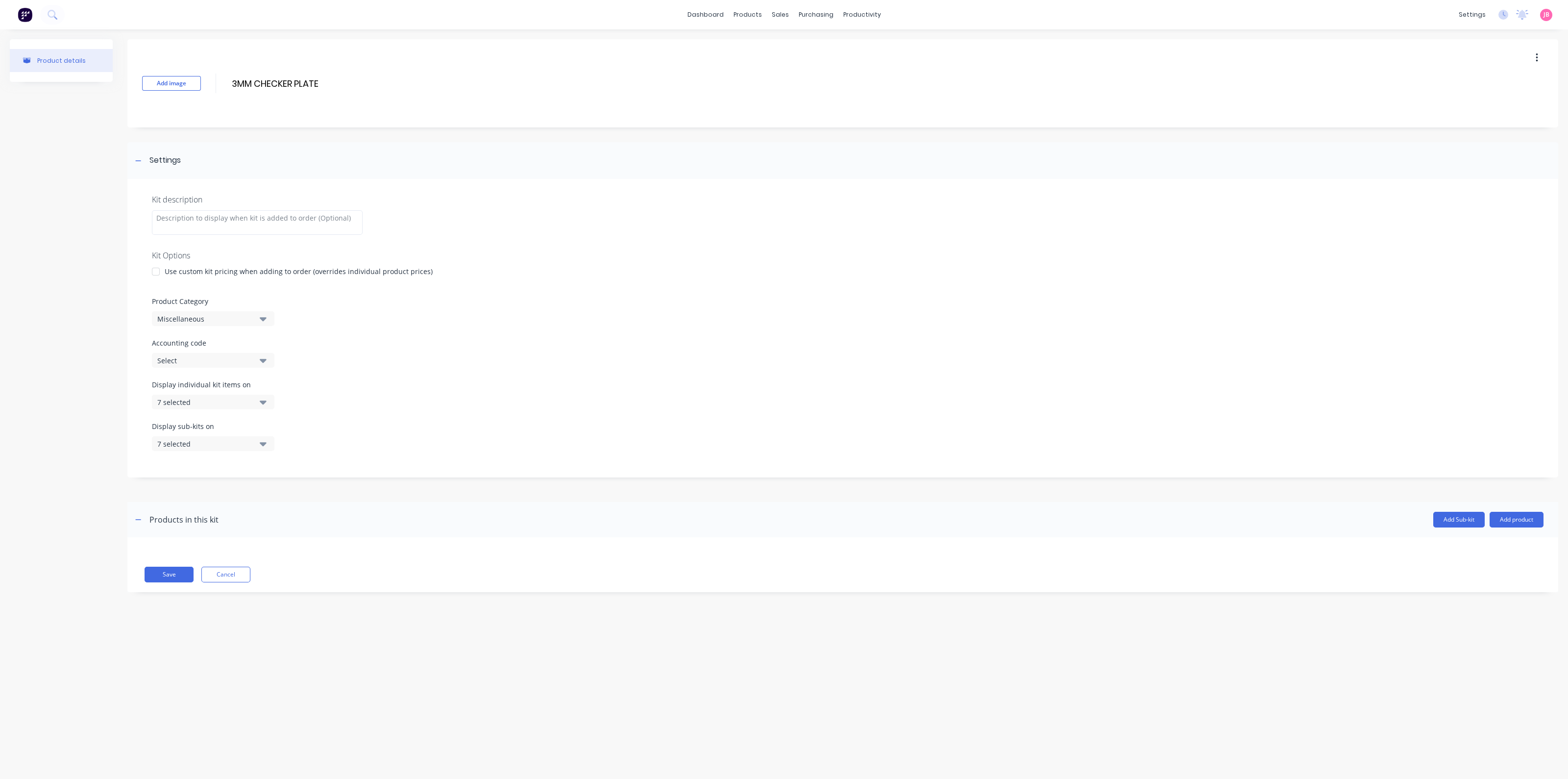
click at [162, 275] on div at bounding box center [156, 272] width 19 height 19
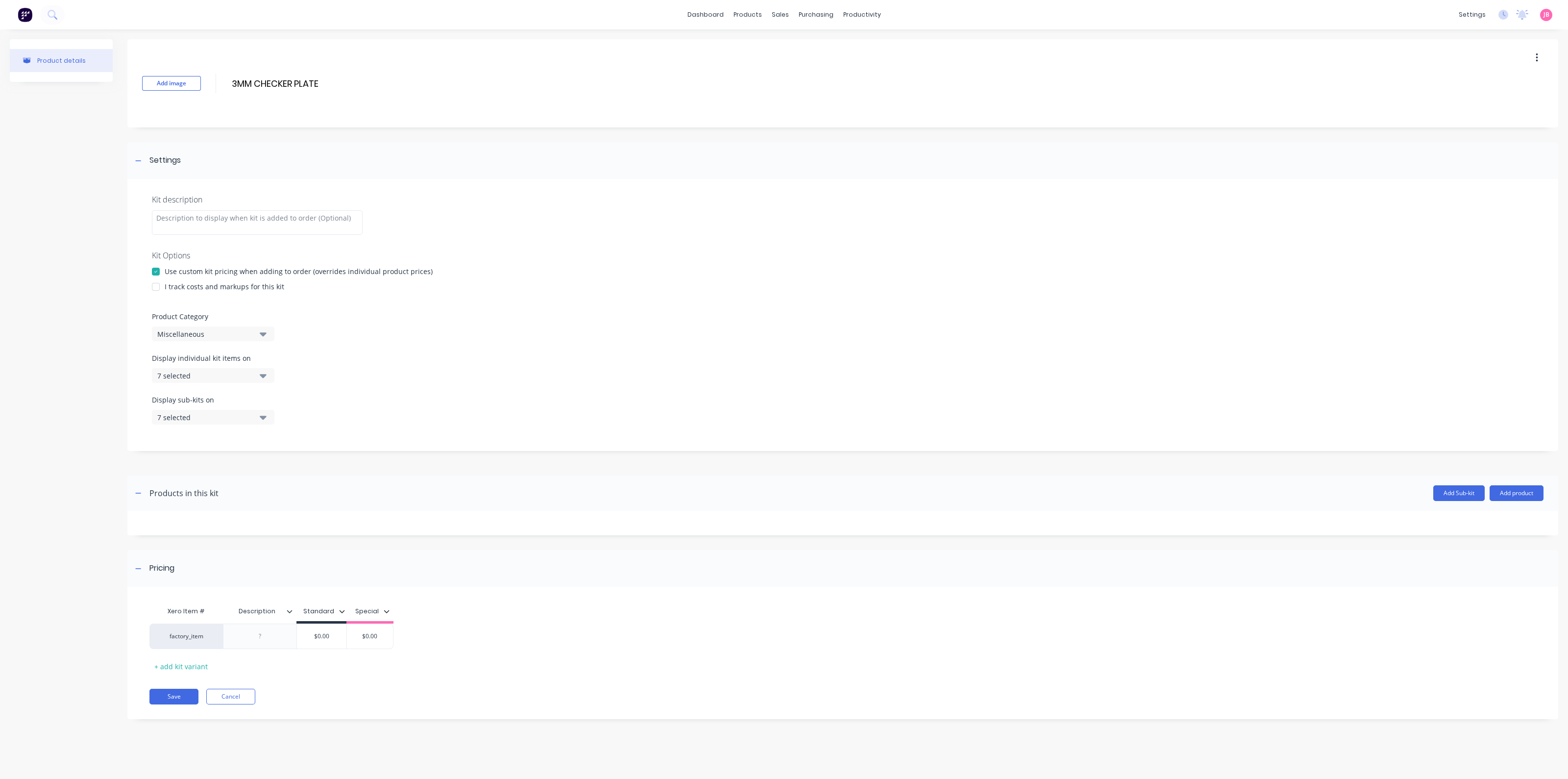
click at [163, 288] on div at bounding box center [156, 287] width 19 height 19
click at [178, 333] on div "Miscellaneous" at bounding box center [205, 334] width 95 height 10
click at [203, 367] on Category "text" at bounding box center [232, 363] width 104 height 19
type Category "FLOOR"
click at [209, 386] on div "FLOOR OPTIONS" at bounding box center [226, 388] width 147 height 19
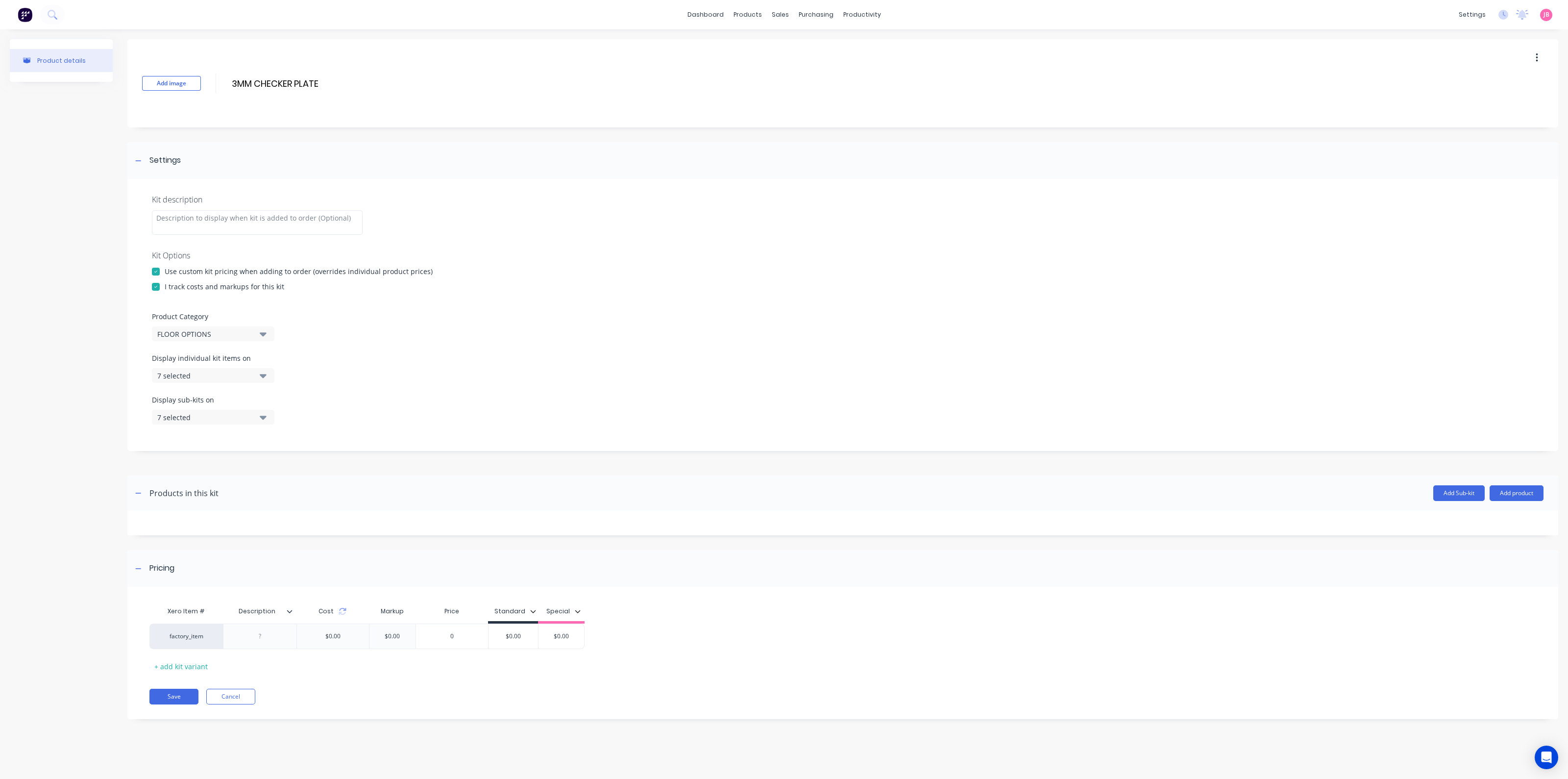
click at [228, 375] on div "7 selected" at bounding box center [205, 376] width 95 height 10
click at [222, 396] on div "All views" at bounding box center [213, 400] width 98 height 10
click at [227, 374] on div "None" at bounding box center [205, 376] width 95 height 10
click at [235, 421] on div "7 selected" at bounding box center [205, 417] width 95 height 10
click at [237, 435] on button "All views" at bounding box center [226, 442] width 147 height 19
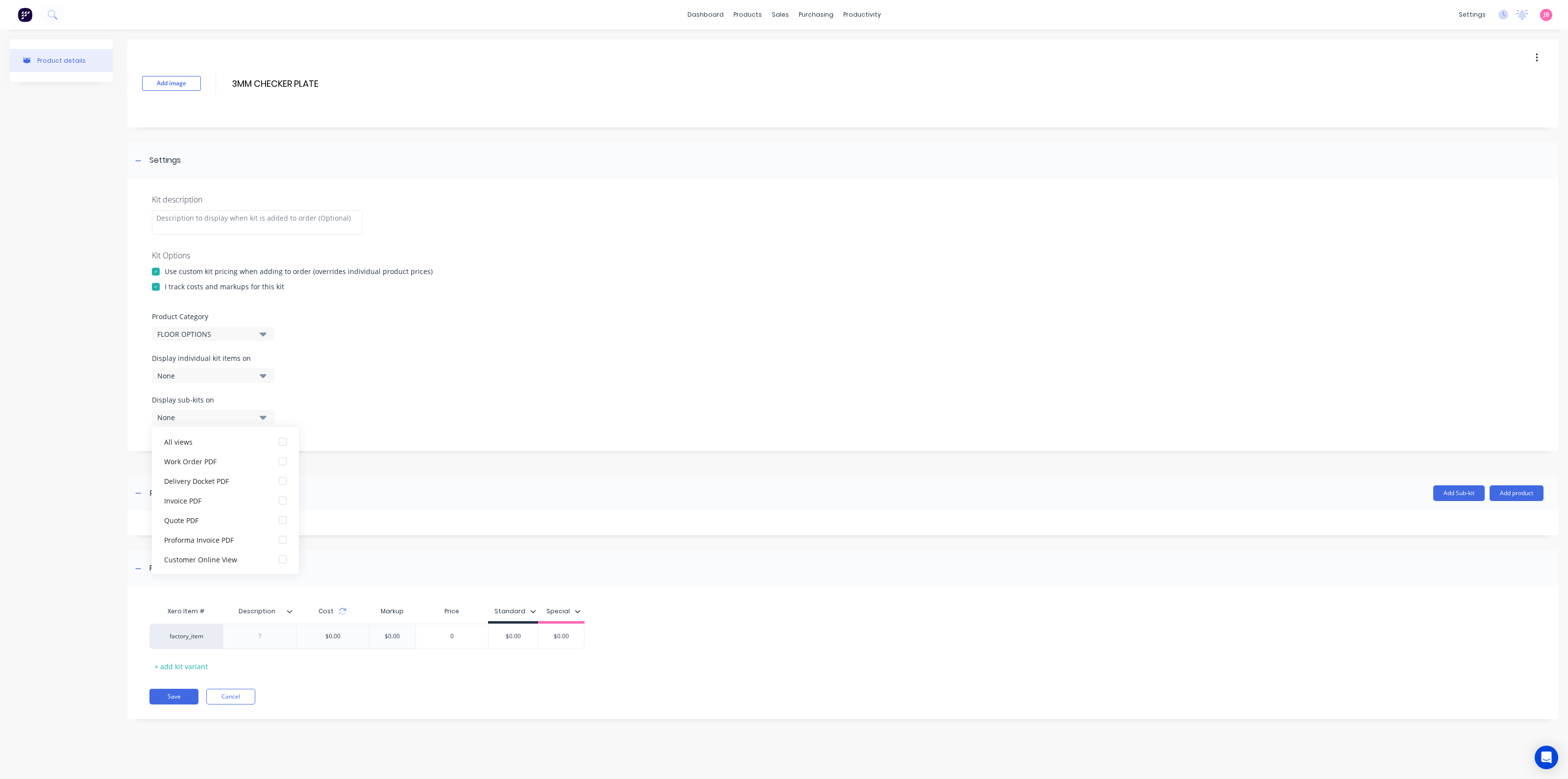
click at [259, 385] on div "Display individual kit items on None" at bounding box center [843, 374] width 1382 height 41
click at [287, 626] on div at bounding box center [259, 636] width 74 height 26
click at [258, 637] on div at bounding box center [260, 636] width 49 height 13
paste div
click at [519, 657] on div "Xero Item # Description Cost Markup Price Standard Special factory_item FL - 3C…" at bounding box center [836, 640] width 1373 height 77
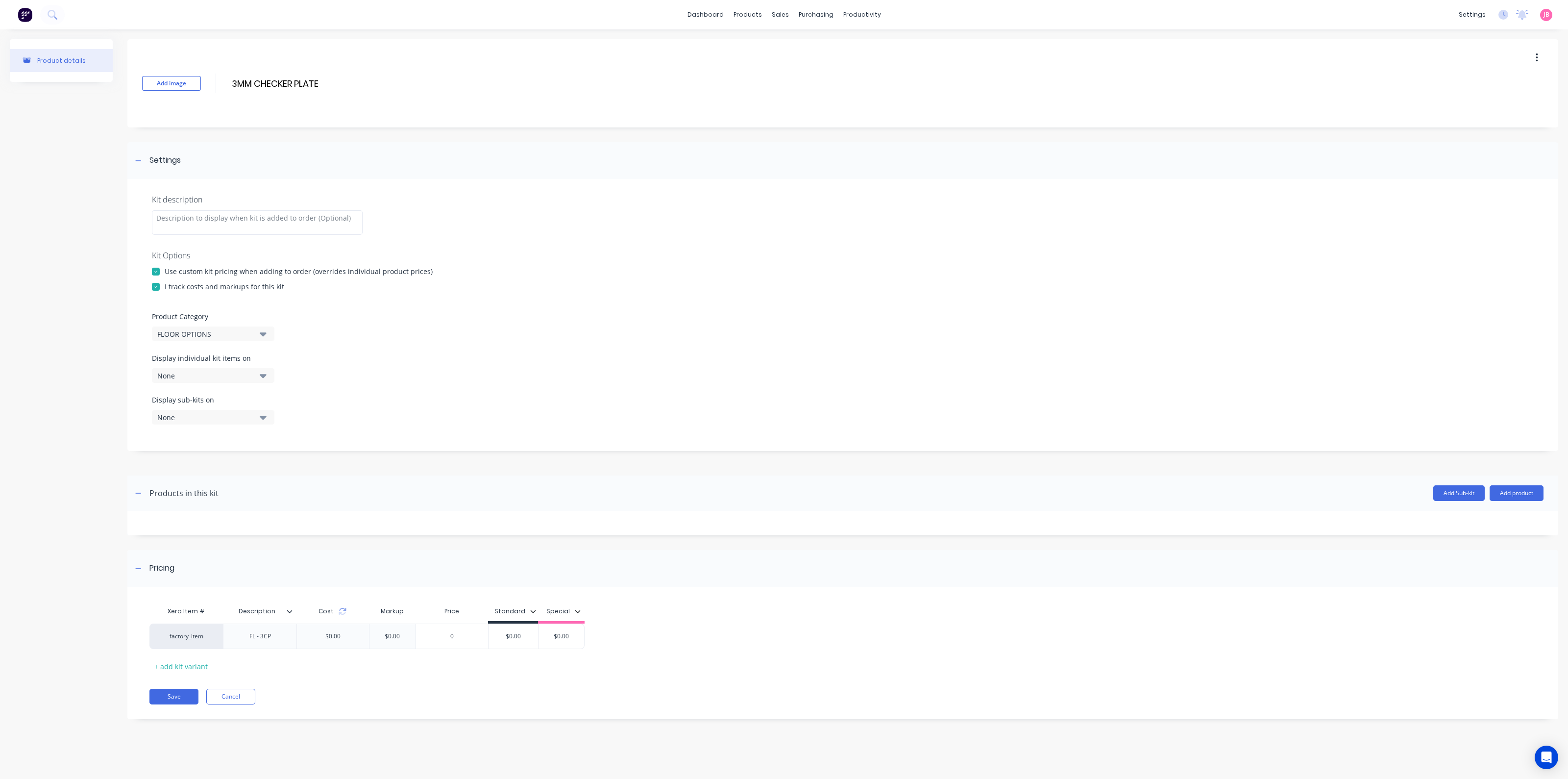
click at [515, 649] on div "Xero Item # Description Cost Markup Price Standard Special factory_item FL - 3C…" at bounding box center [836, 638] width 1373 height 72
type input "$0.00"
click at [521, 640] on input "$0.00" at bounding box center [513, 636] width 49 height 9
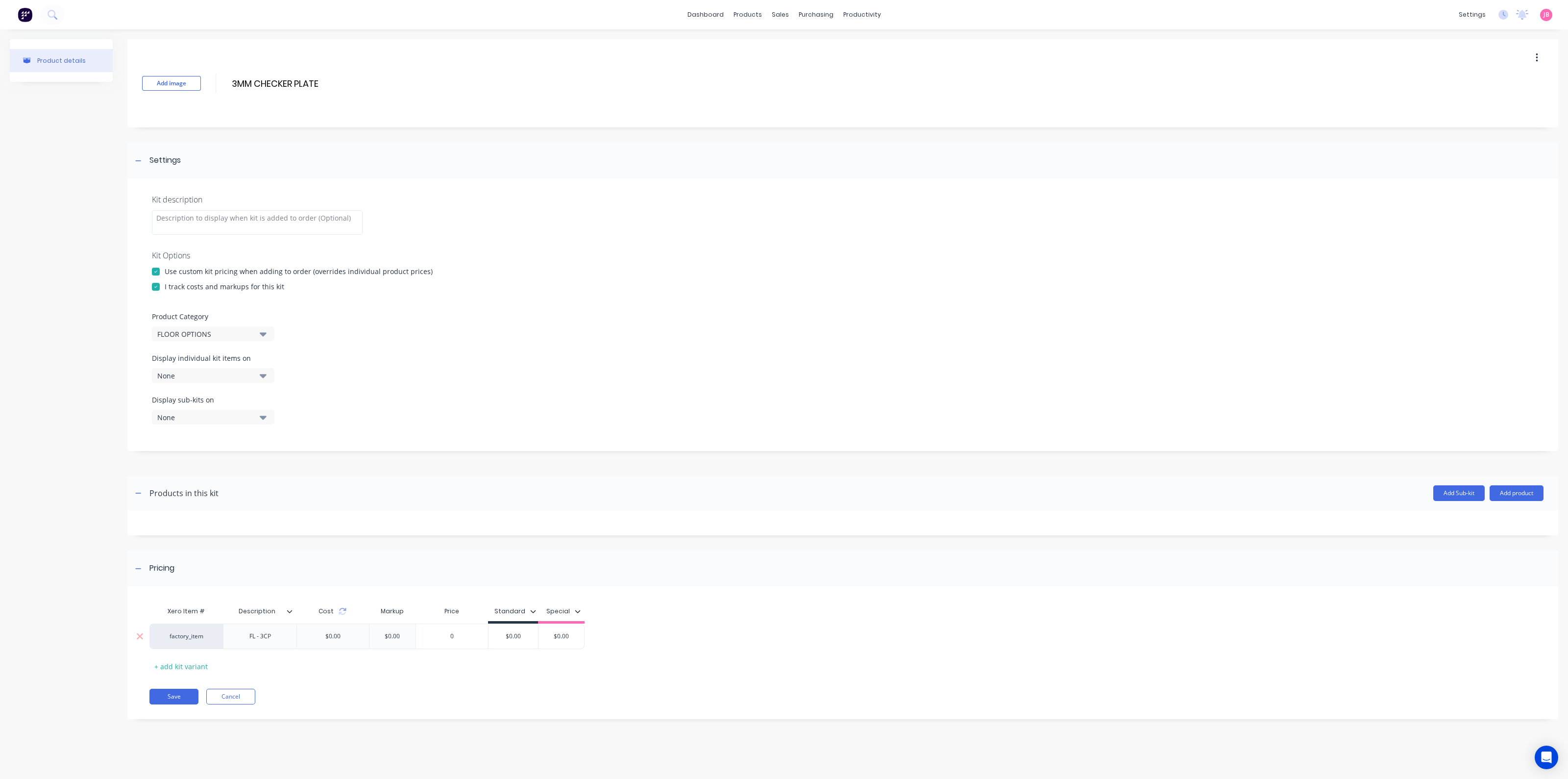
click at [517, 629] on div "$0.00" at bounding box center [513, 636] width 49 height 24
click at [518, 633] on input "$0.00" at bounding box center [513, 636] width 49 height 9
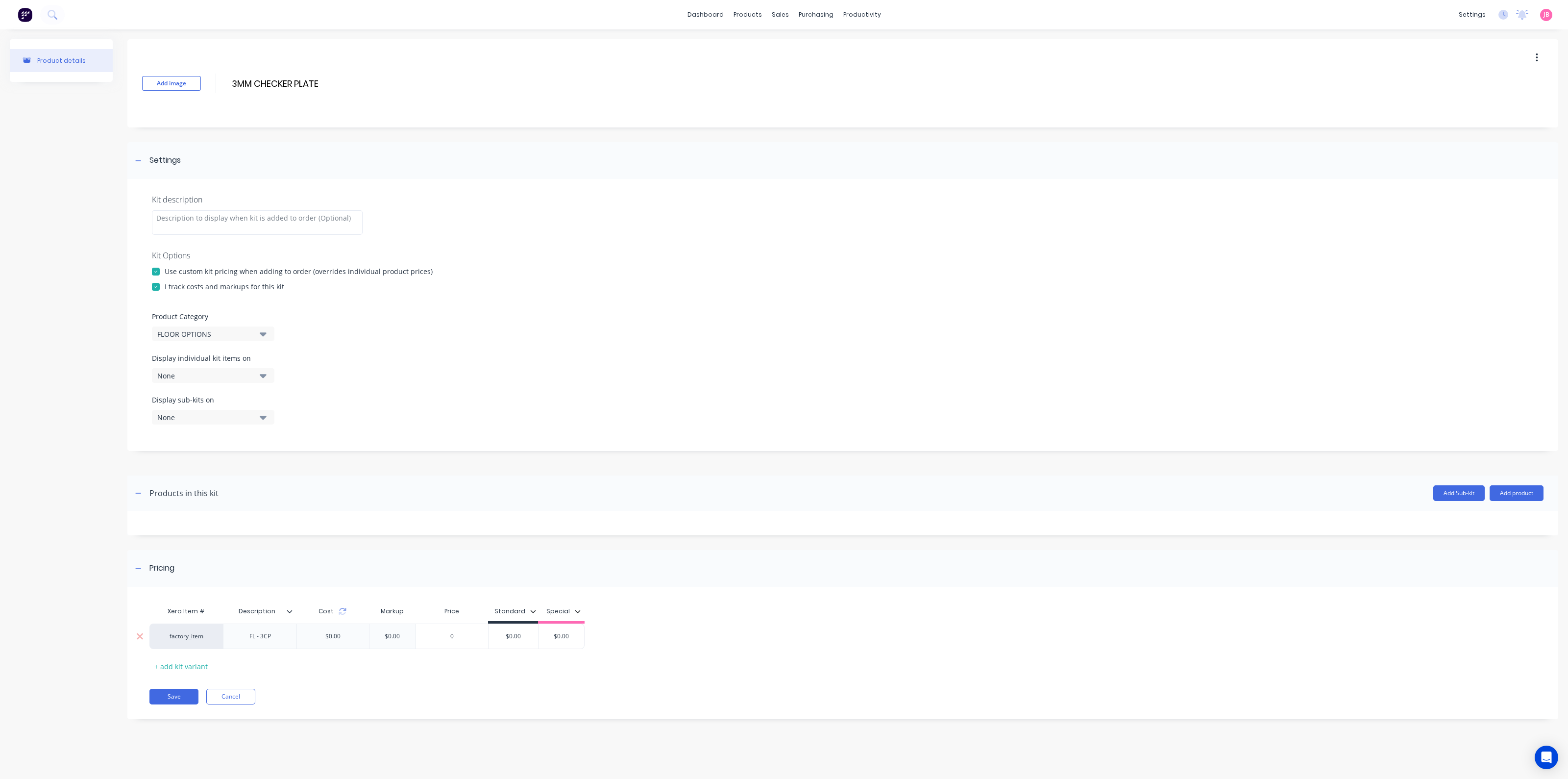
click at [514, 638] on input "$0.00" at bounding box center [513, 636] width 49 height 9
drag, startPoint x: 531, startPoint y: 635, endPoint x: 515, endPoint y: 630, distance: 16.8
click at [515, 630] on div "$0.00 $0.00" at bounding box center [513, 636] width 49 height 24
type input "0"
click at [433, 635] on input "0" at bounding box center [452, 636] width 72 height 9
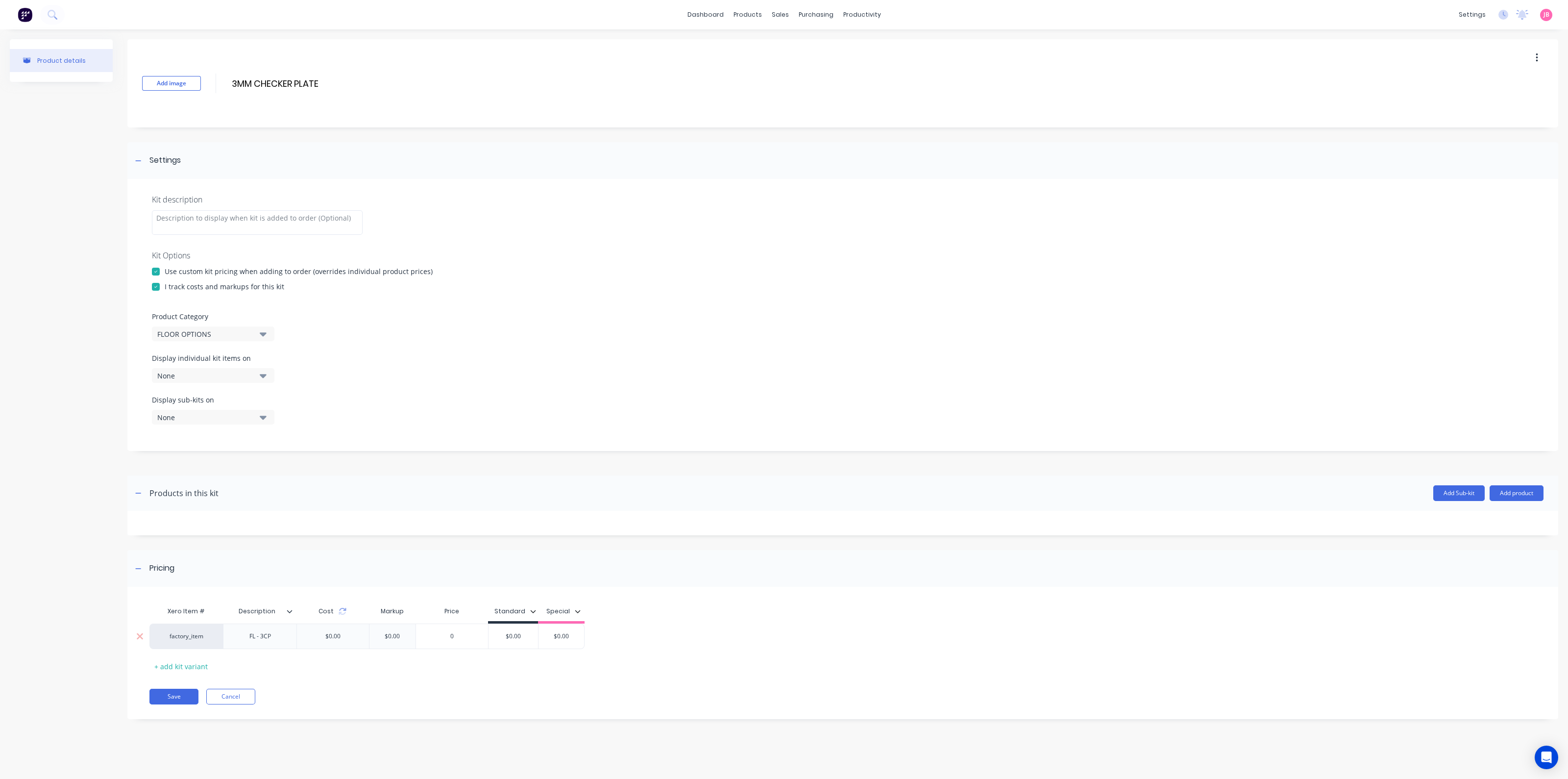
drag, startPoint x: 534, startPoint y: 633, endPoint x: 493, endPoint y: 637, distance: 41.2
click at [493, 637] on input "$0.00" at bounding box center [513, 636] width 49 height 9
paste input "$136.36"
type input "$136.36"
click at [642, 580] on div "Pricing" at bounding box center [842, 568] width 1431 height 37
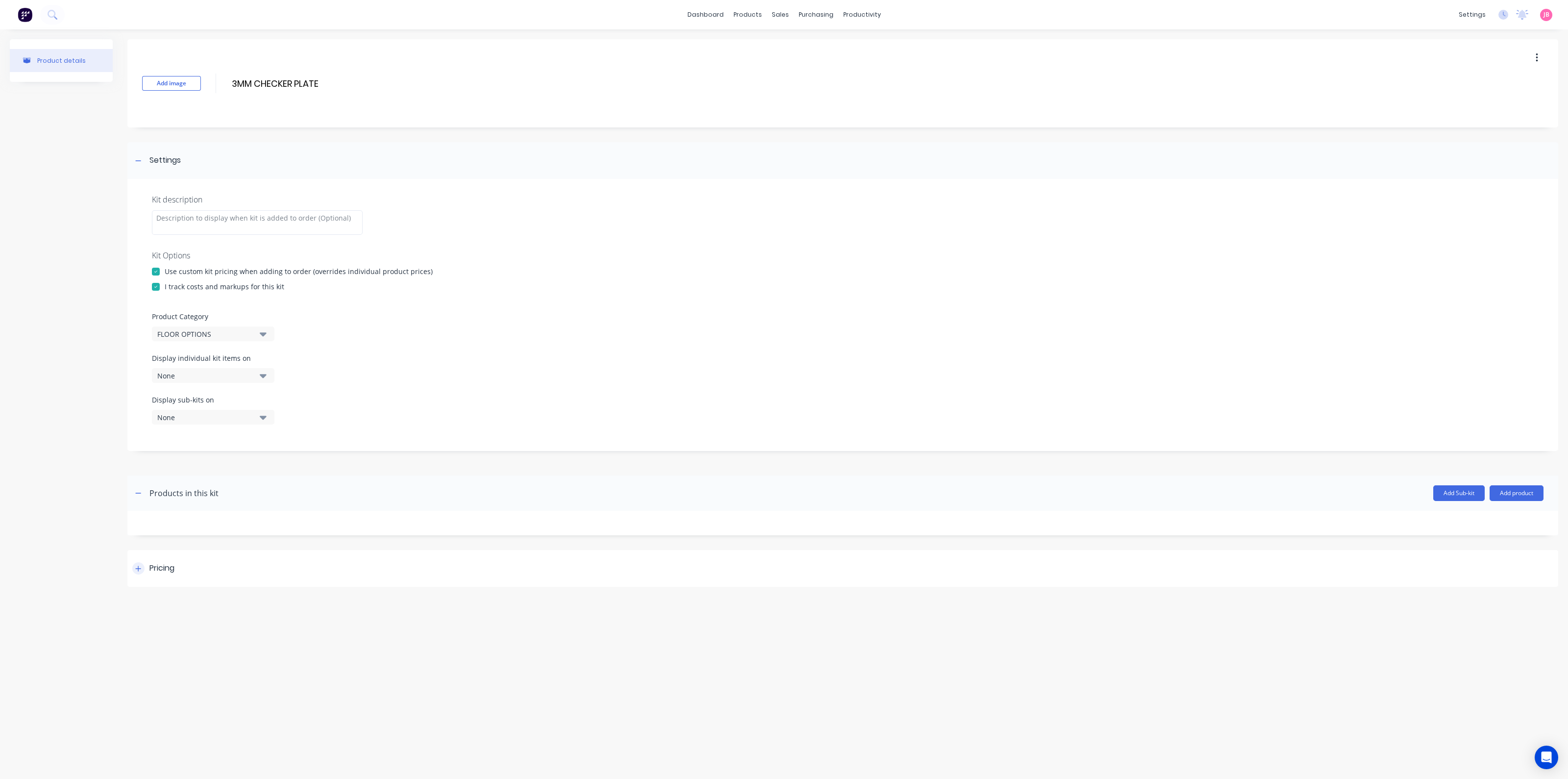
click at [313, 572] on div "Pricing" at bounding box center [842, 568] width 1431 height 37
click at [172, 697] on button "Save" at bounding box center [174, 697] width 49 height 16
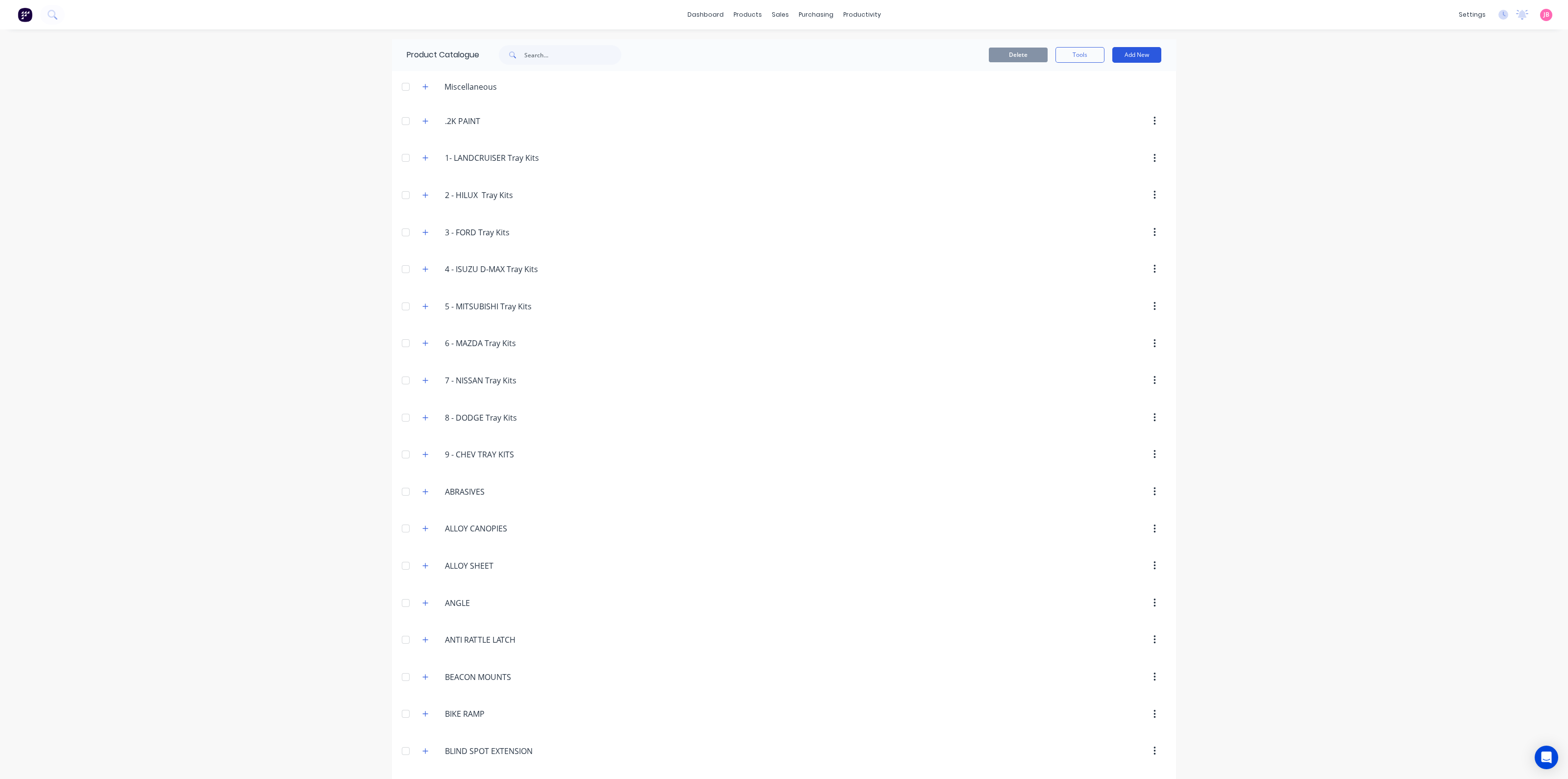
click at [1130, 55] on button "Add New" at bounding box center [1136, 55] width 49 height 16
click at [1080, 115] on div "Product Kit" at bounding box center [1115, 119] width 75 height 14
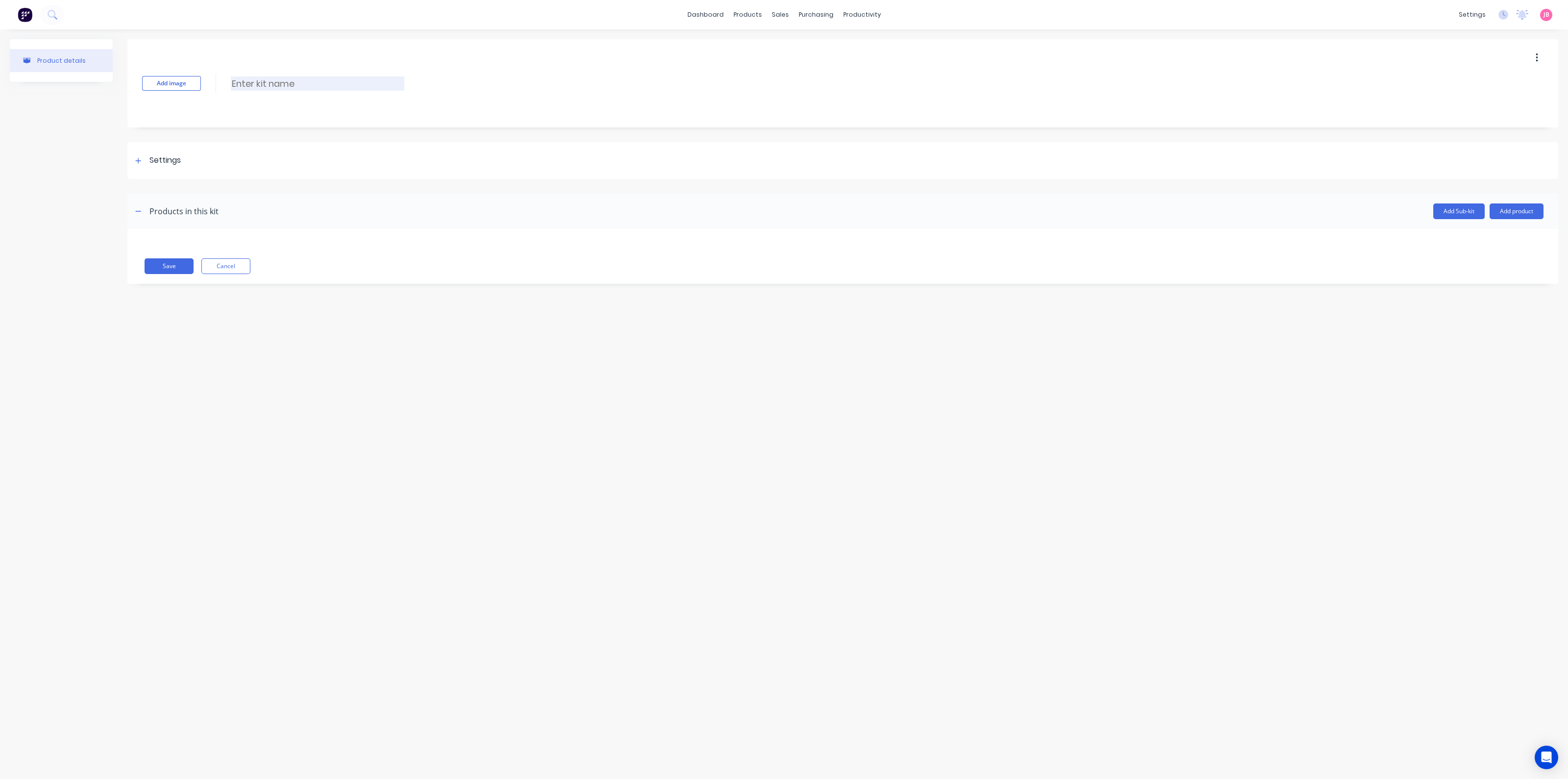
click at [292, 83] on input at bounding box center [317, 83] width 173 height 14
click at [260, 92] on div "Add image Enter kit name" at bounding box center [842, 83] width 1431 height 88
click at [260, 85] on input at bounding box center [317, 83] width 173 height 14
paste input "2.1MM CHECKER PLATE FLOOR"
type input "2.1MM CHECKER PLATE FLOOR"
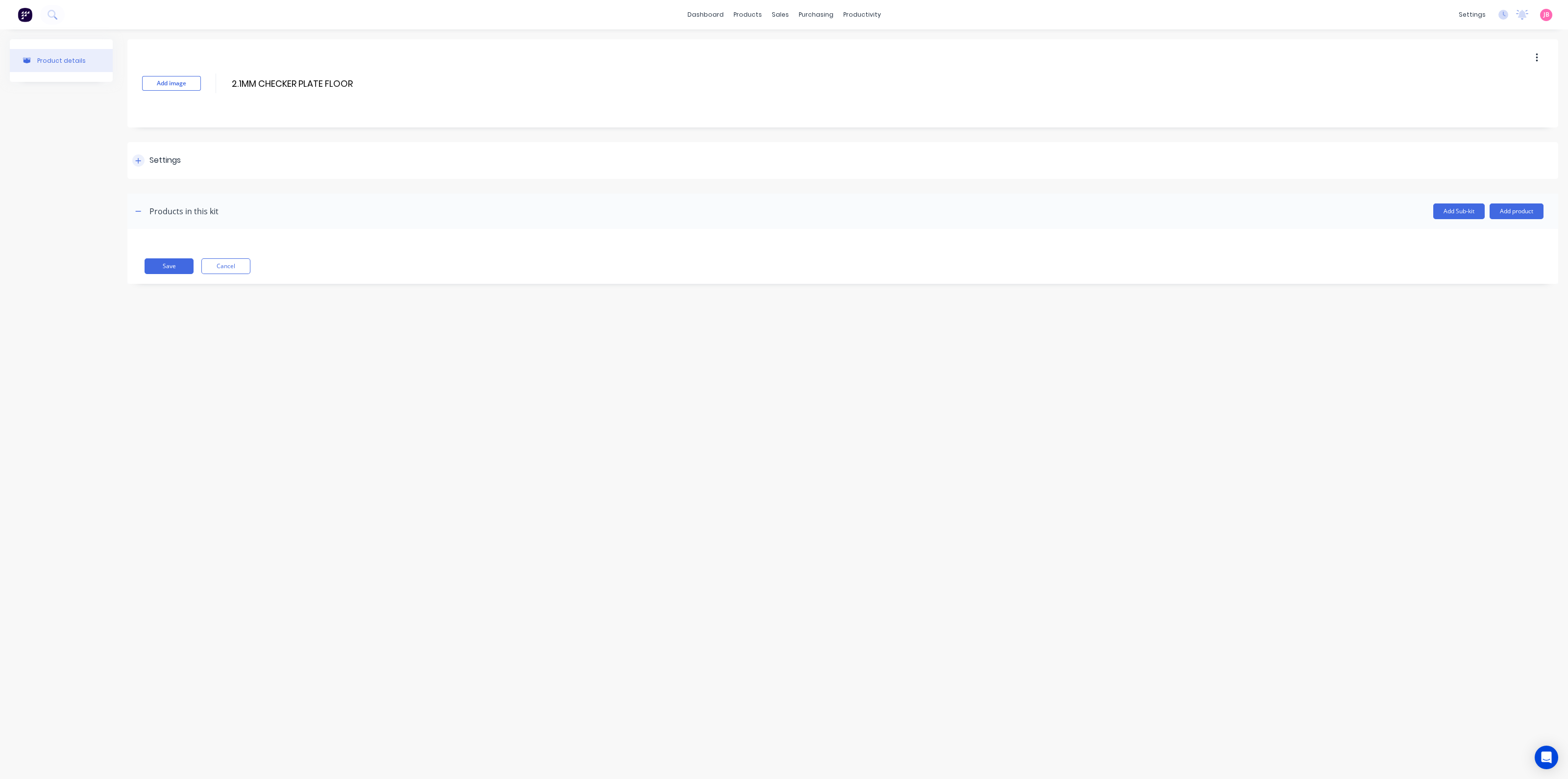
click at [173, 160] on div "Settings" at bounding box center [166, 161] width 32 height 12
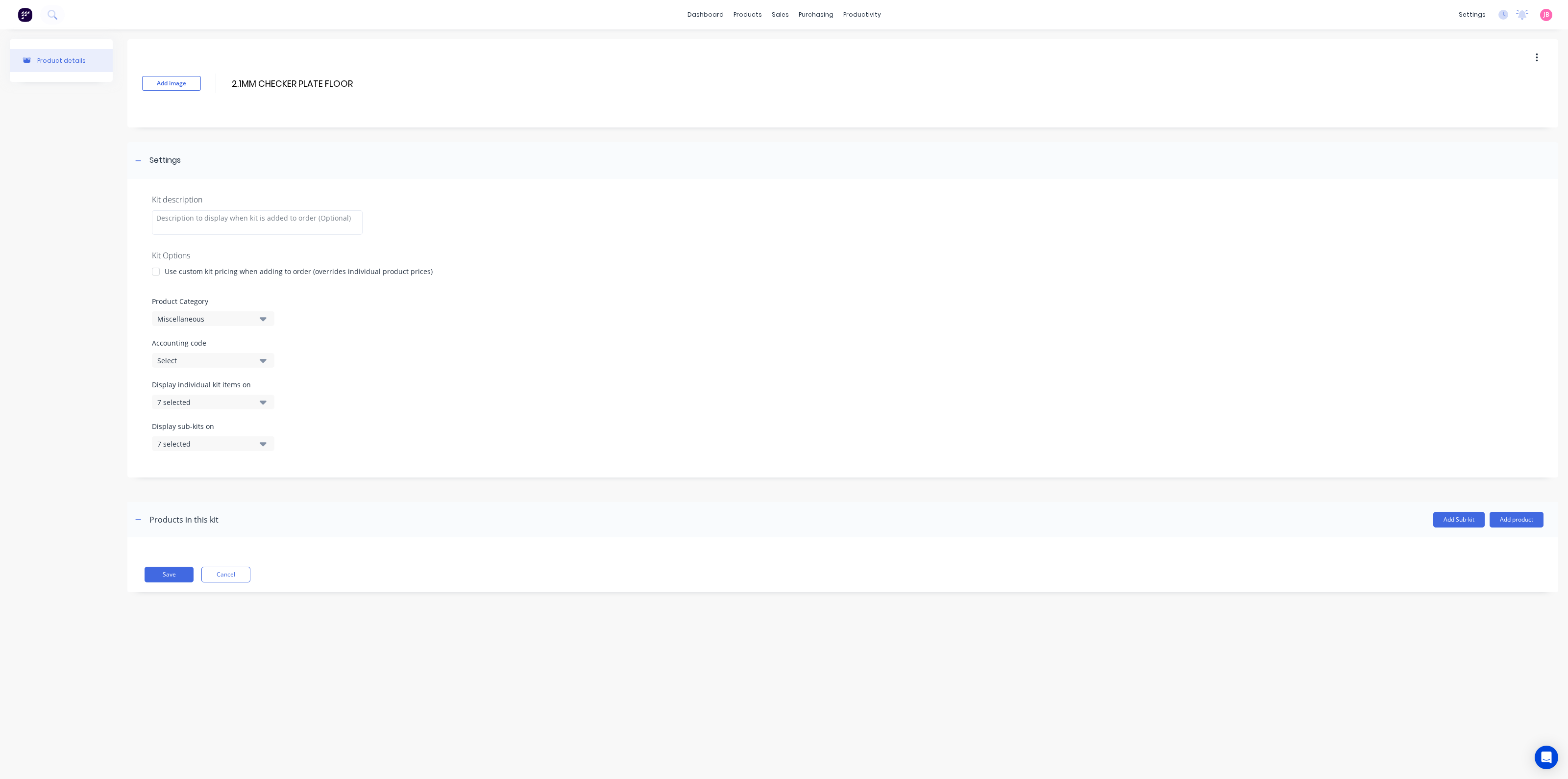
click at [164, 270] on div at bounding box center [156, 272] width 19 height 19
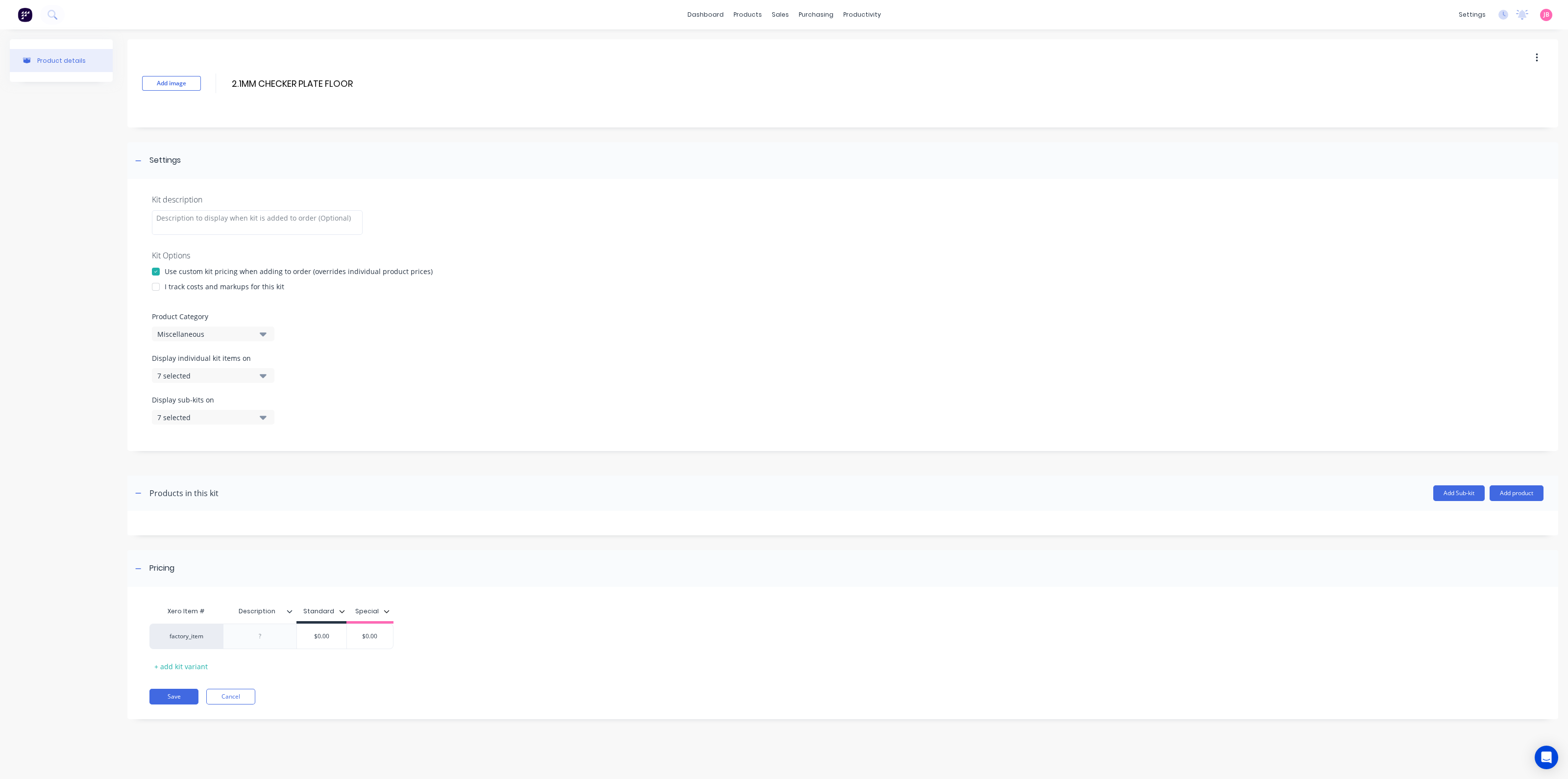
click at [180, 283] on div "I track costs and markups for this kit" at bounding box center [224, 286] width 119 height 10
click at [152, 286] on div at bounding box center [156, 287] width 19 height 19
click at [234, 336] on div "Miscellaneous" at bounding box center [205, 334] width 95 height 10
click at [219, 366] on Category "text" at bounding box center [232, 363] width 104 height 19
type Category "FLOOR"
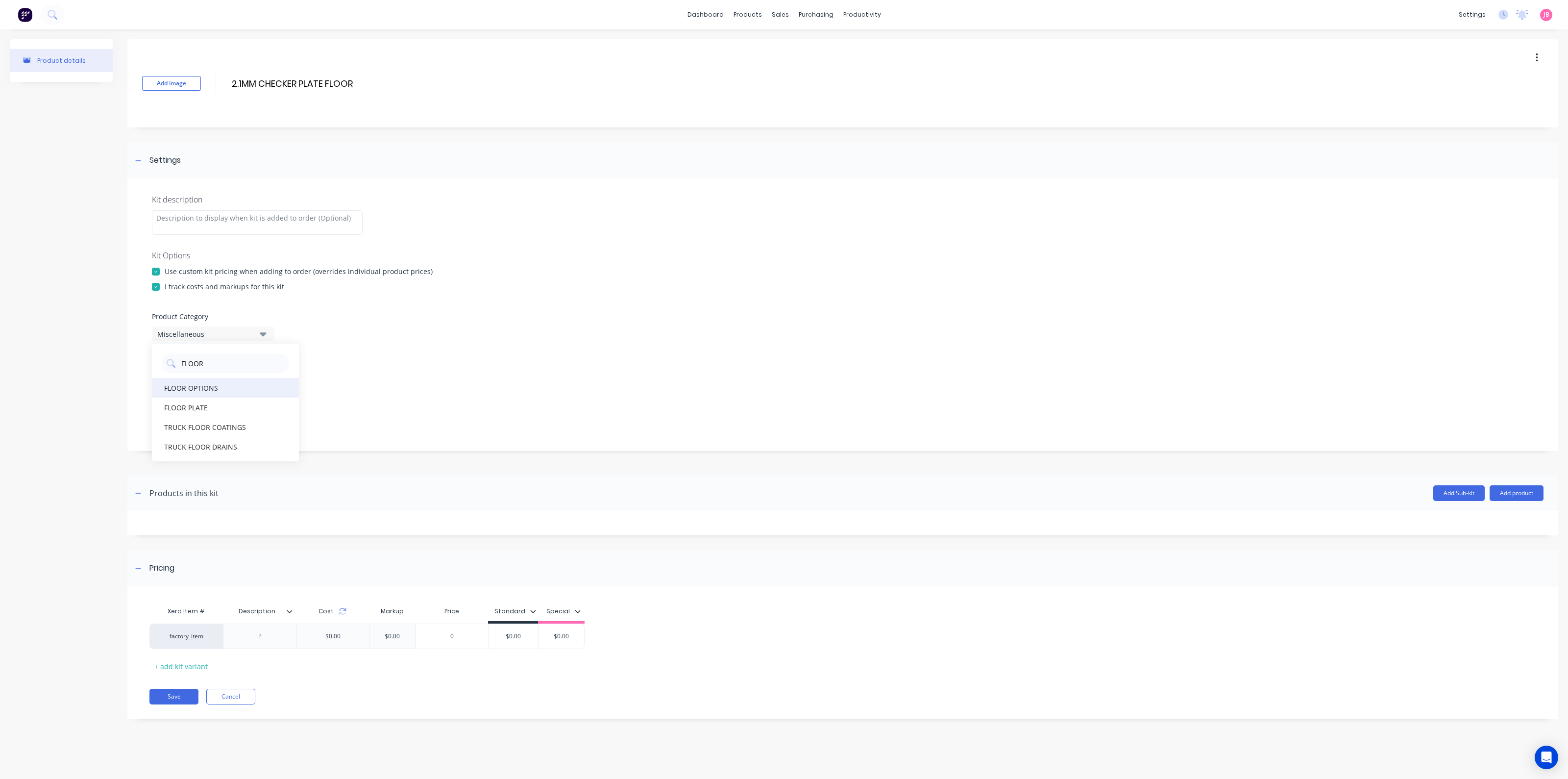
click at [215, 387] on div "FLOOR OPTIONS" at bounding box center [226, 388] width 147 height 19
click at [233, 371] on div "7 selected" at bounding box center [205, 376] width 95 height 10
click at [239, 396] on div "All views" at bounding box center [213, 400] width 98 height 10
click at [248, 371] on div "None" at bounding box center [205, 376] width 95 height 10
click at [250, 419] on div "7 selected" at bounding box center [205, 417] width 95 height 10
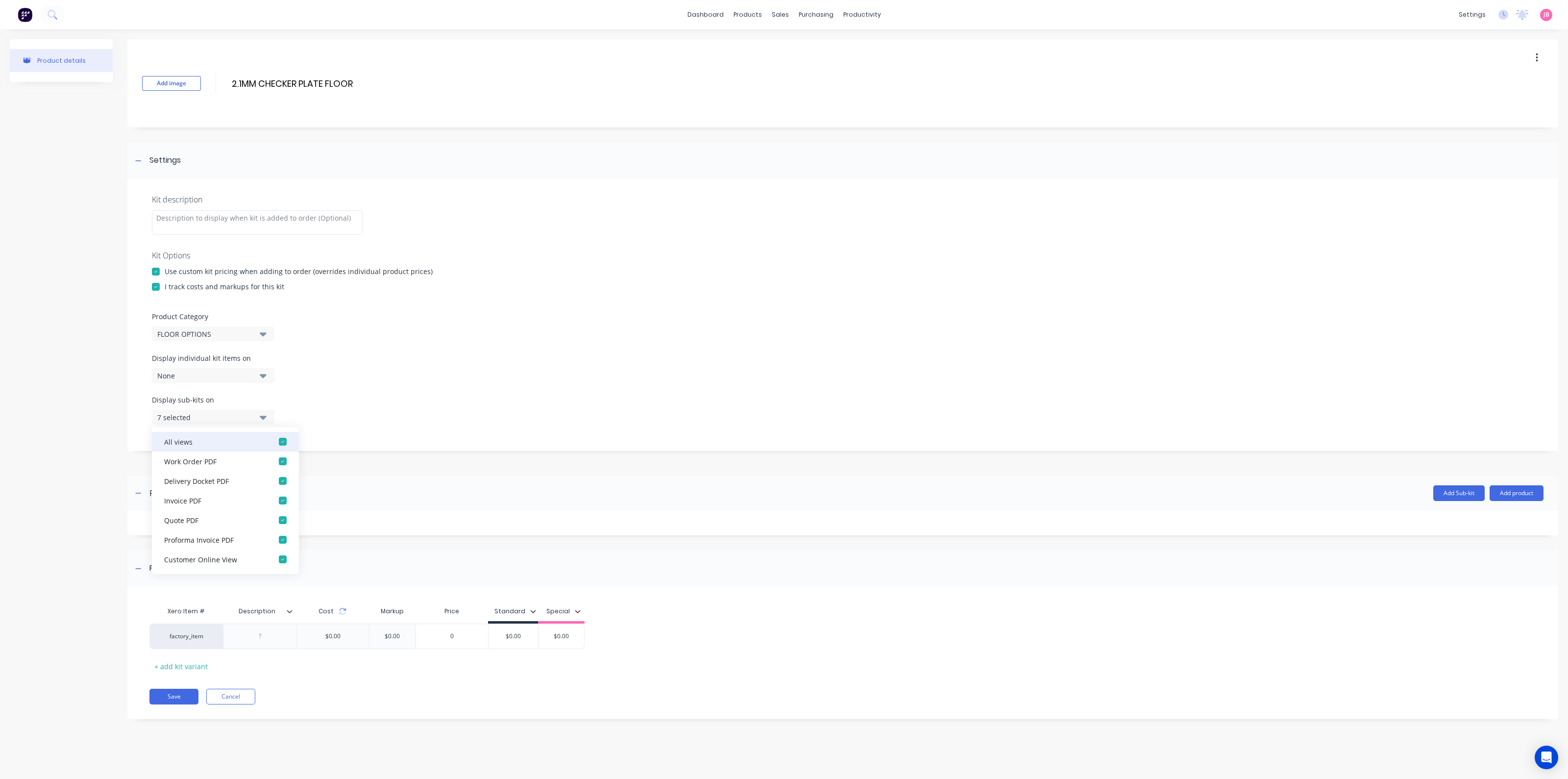
click at [254, 435] on button "All views" at bounding box center [226, 442] width 147 height 19
click at [250, 406] on div "Display sub-kits on None" at bounding box center [213, 409] width 122 height 30
click at [250, 418] on div "None" at bounding box center [205, 417] width 95 height 10
click at [242, 636] on div at bounding box center [260, 636] width 49 height 13
paste div
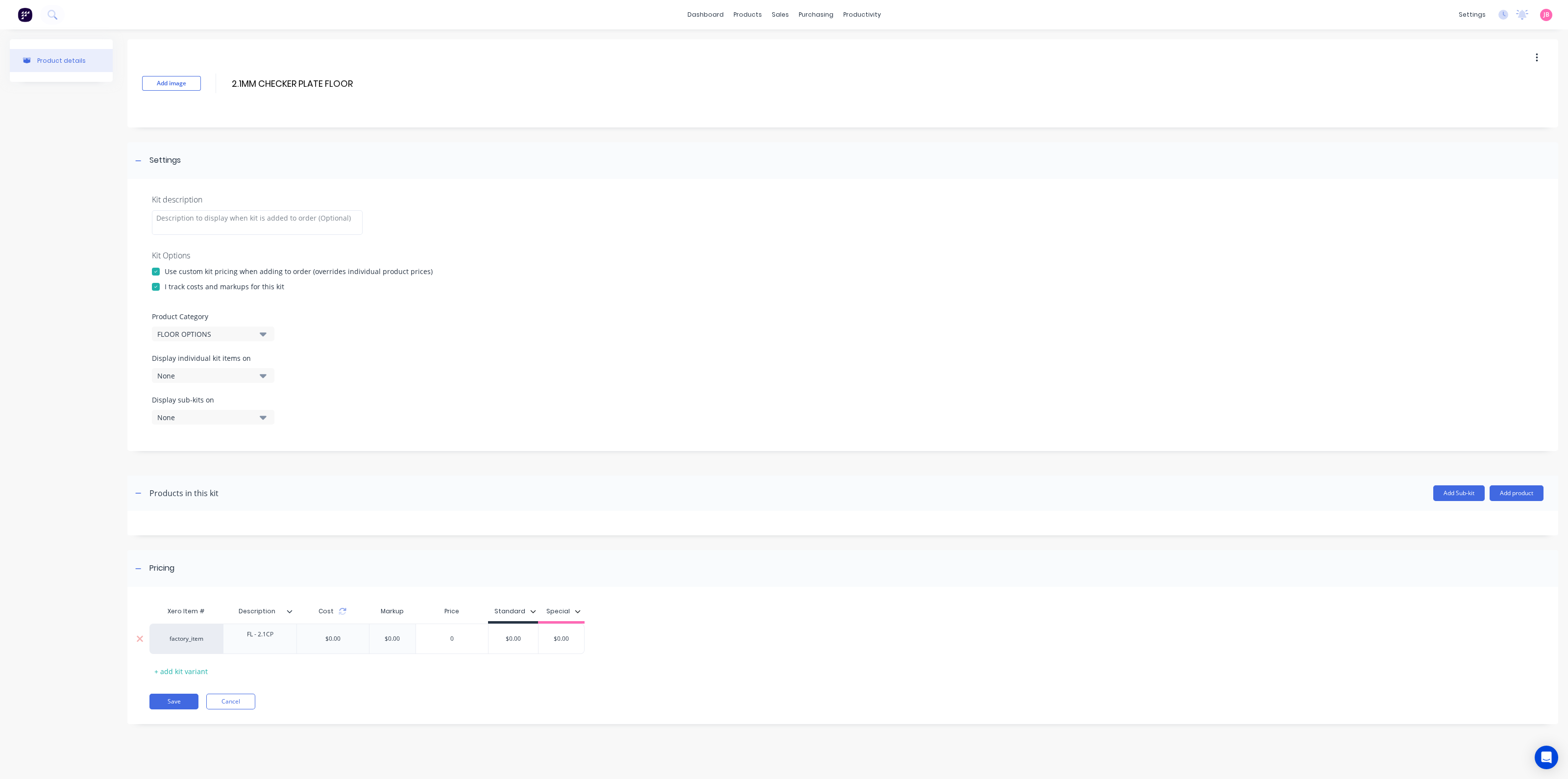
type input "$0.00"
click at [509, 638] on input "$0.00" at bounding box center [513, 639] width 49 height 9
click at [163, 693] on button "Save" at bounding box center [174, 697] width 49 height 16
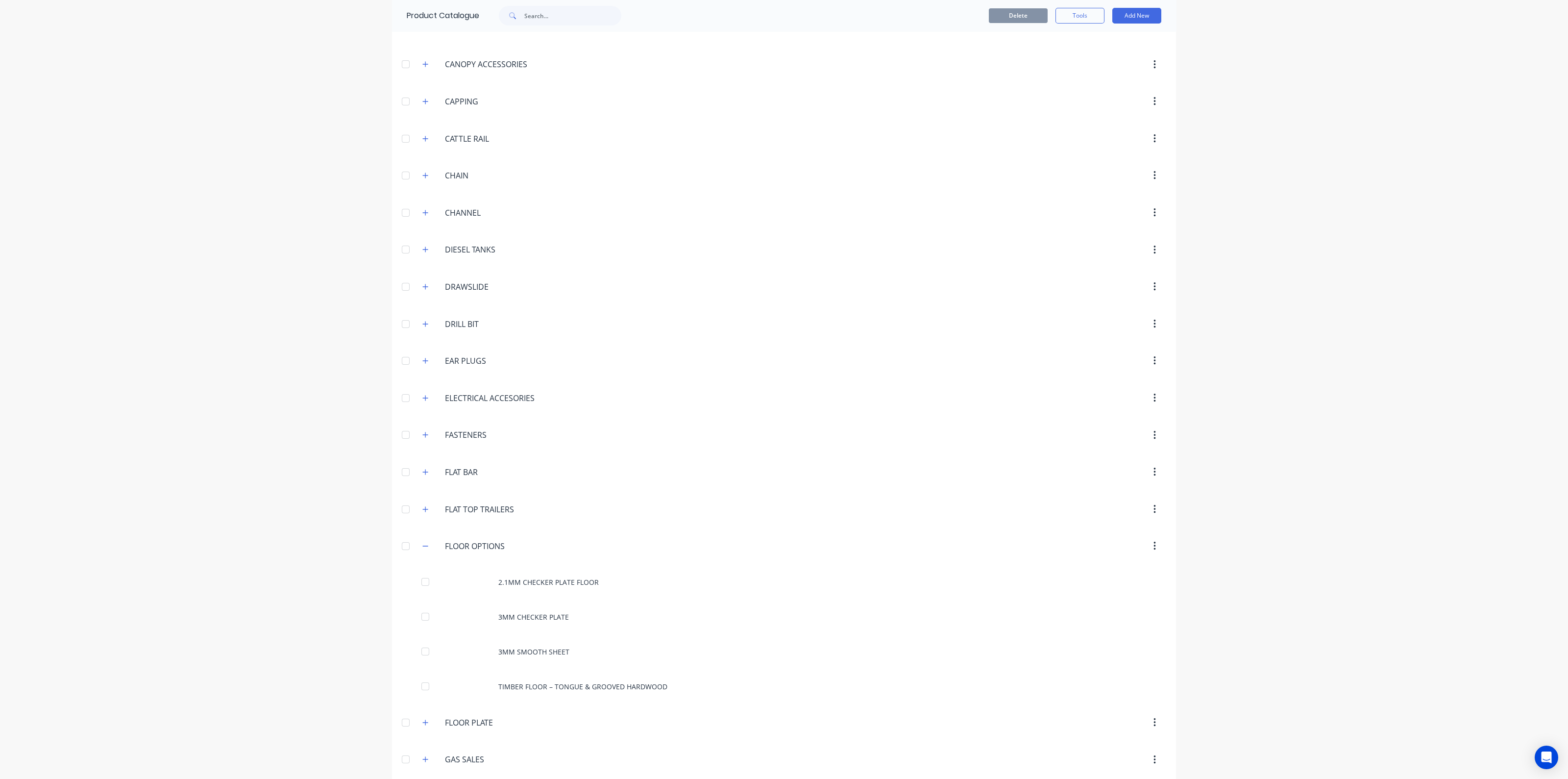
scroll to position [1103, 0]
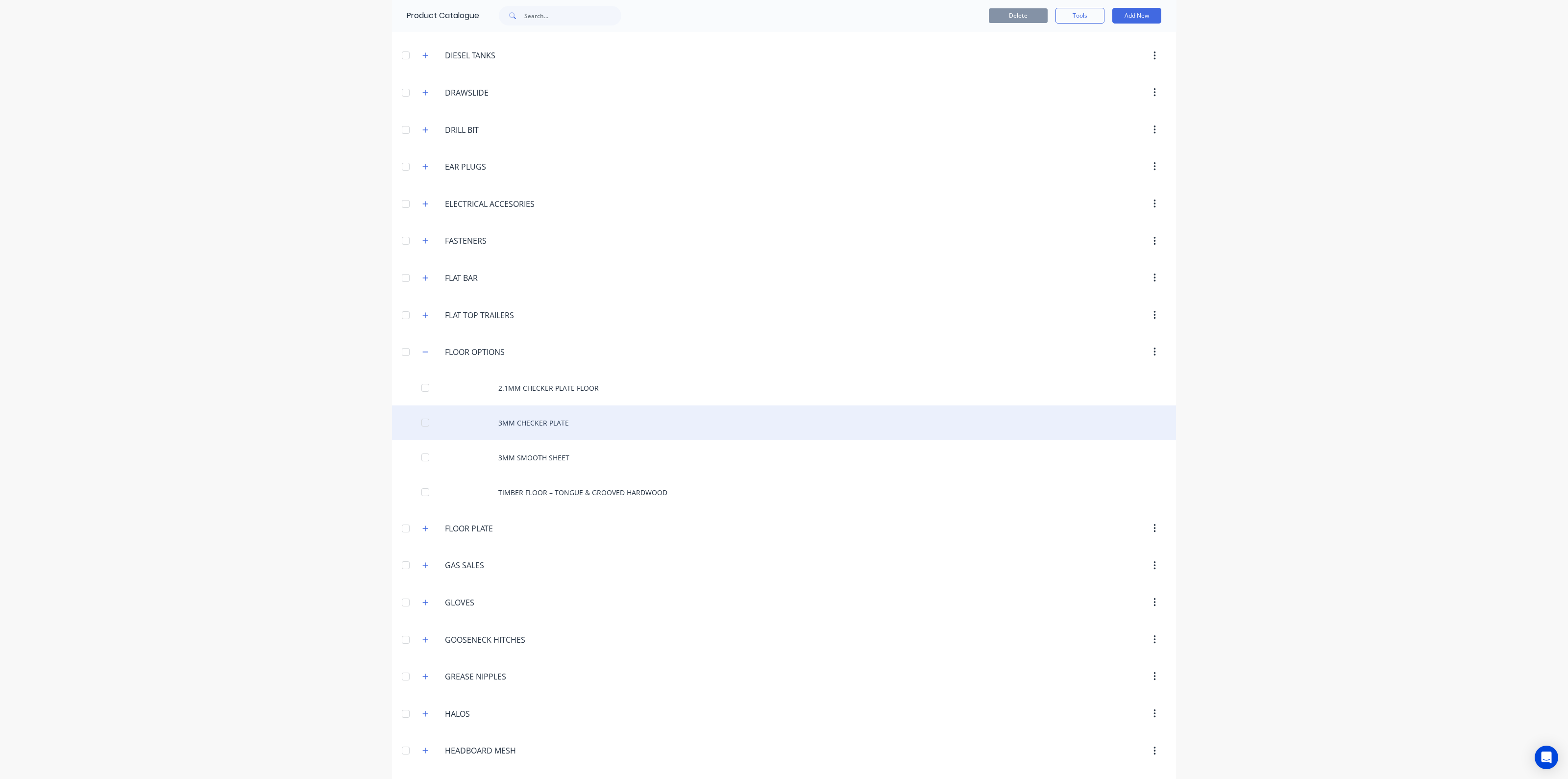
click at [555, 413] on div "3MM CHECKER PLATE" at bounding box center [784, 423] width 784 height 35
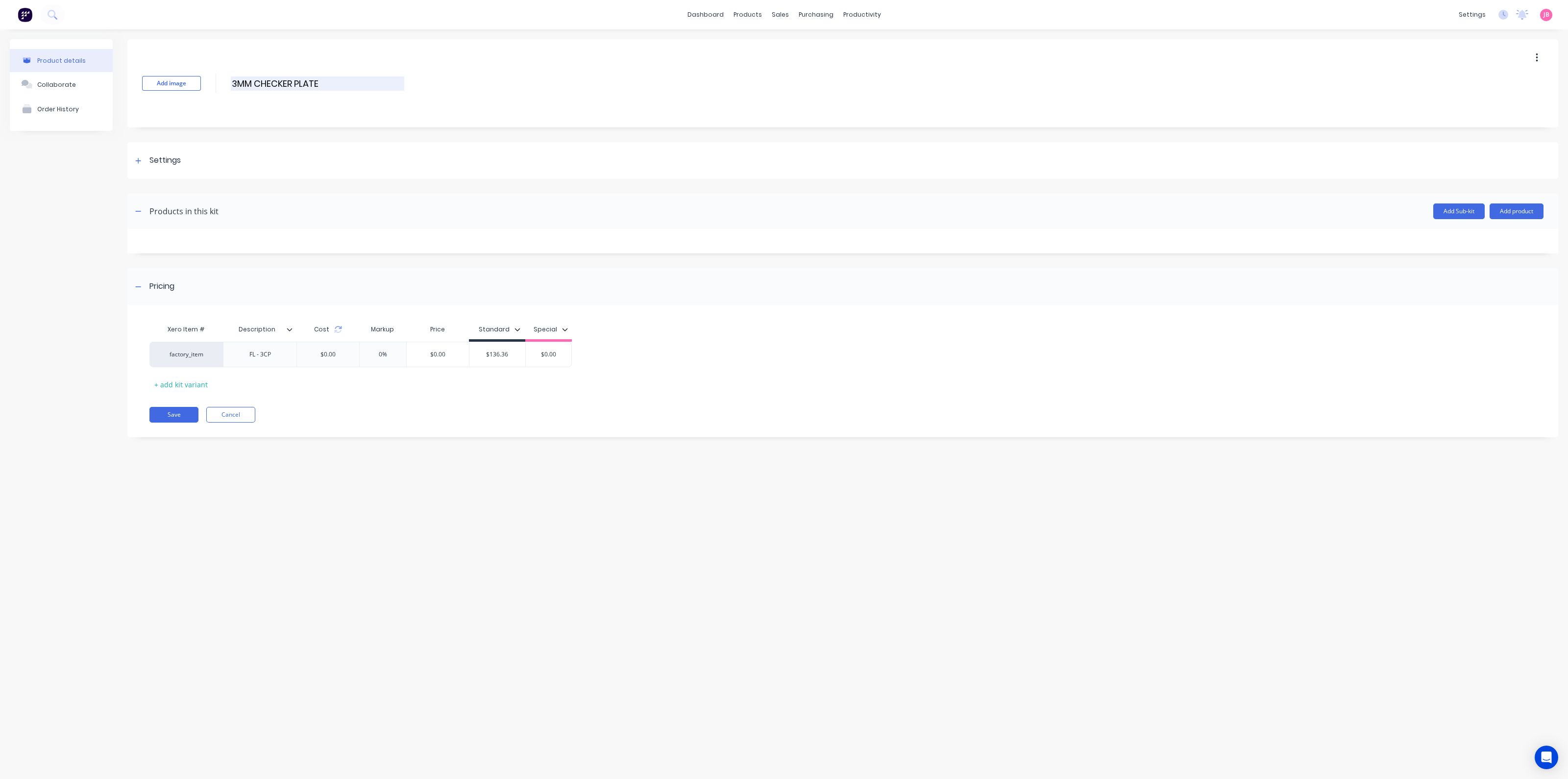
click at [371, 80] on input "3MM CHECKER PLATE" at bounding box center [317, 83] width 173 height 14
type input "3MM CHECKER PLATE FLOOR"
click at [263, 190] on div at bounding box center [842, 186] width 1431 height 15
click at [777, 52] on link "Product Catalogue" at bounding box center [796, 46] width 130 height 19
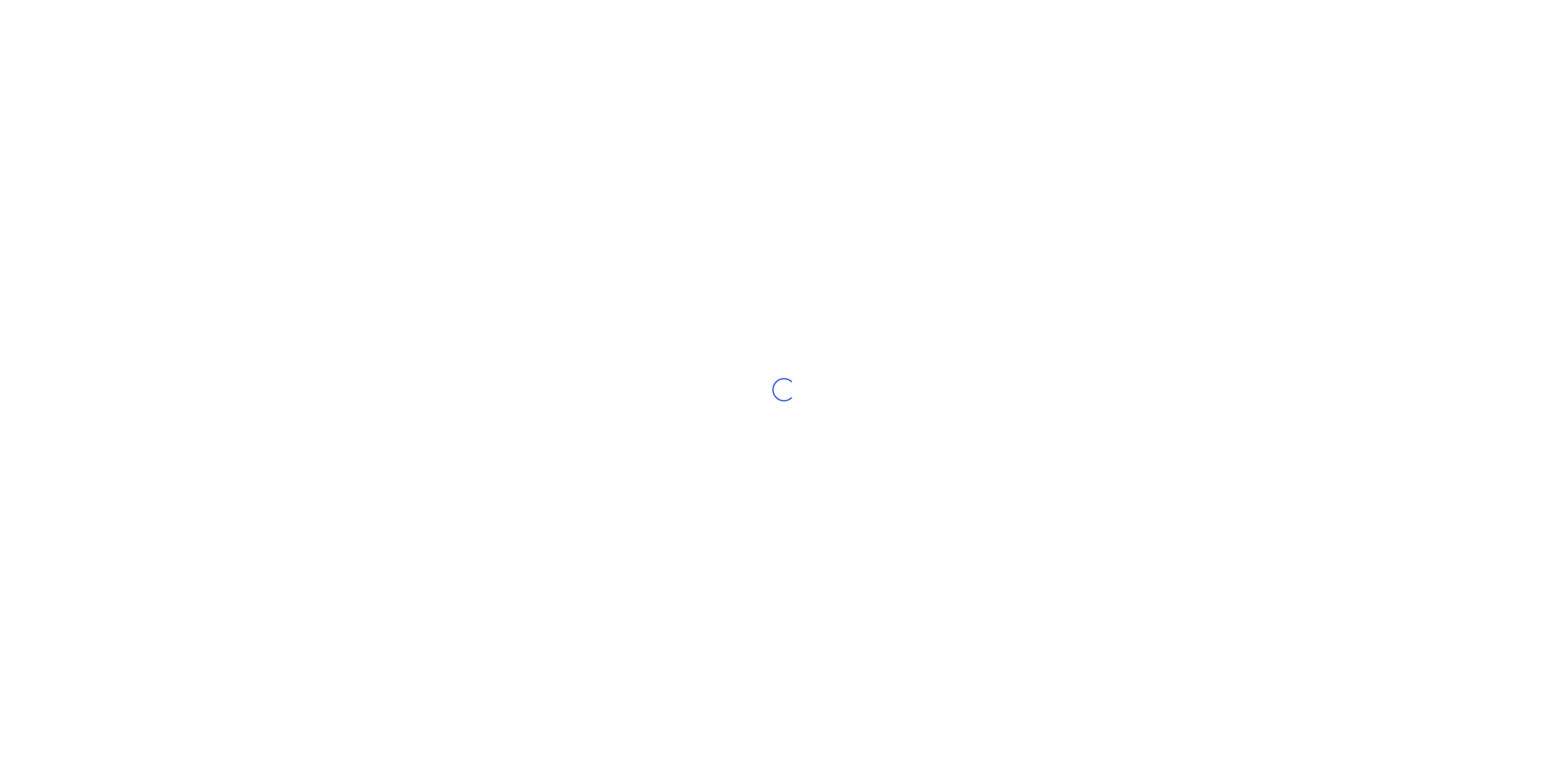
click at [437, 334] on div "Loading..." at bounding box center [784, 389] width 1568 height 779
click at [299, 358] on div "Loading..." at bounding box center [784, 389] width 1568 height 779
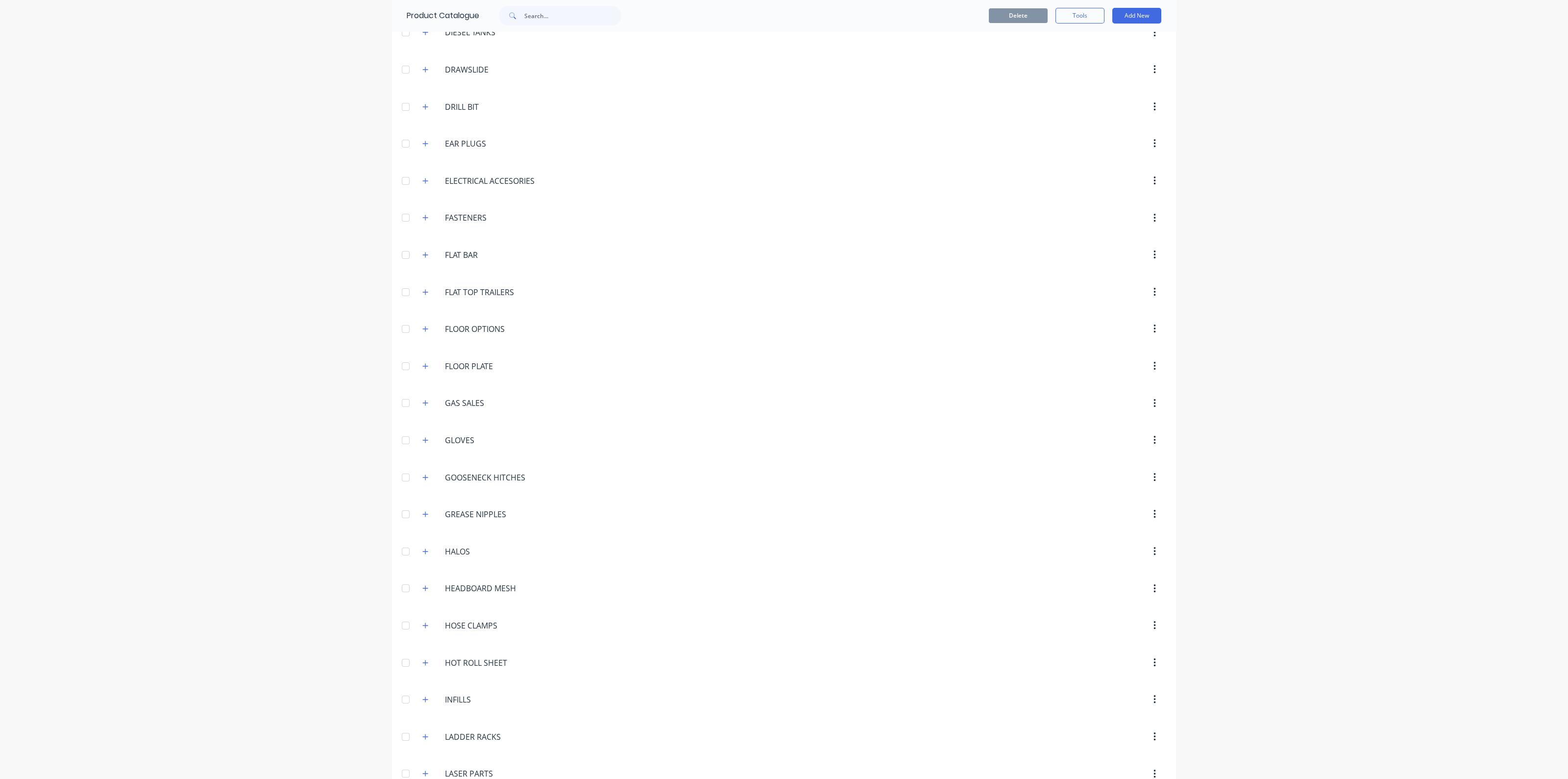
scroll to position [1165, 0]
click at [422, 287] on icon "button" at bounding box center [425, 291] width 6 height 7
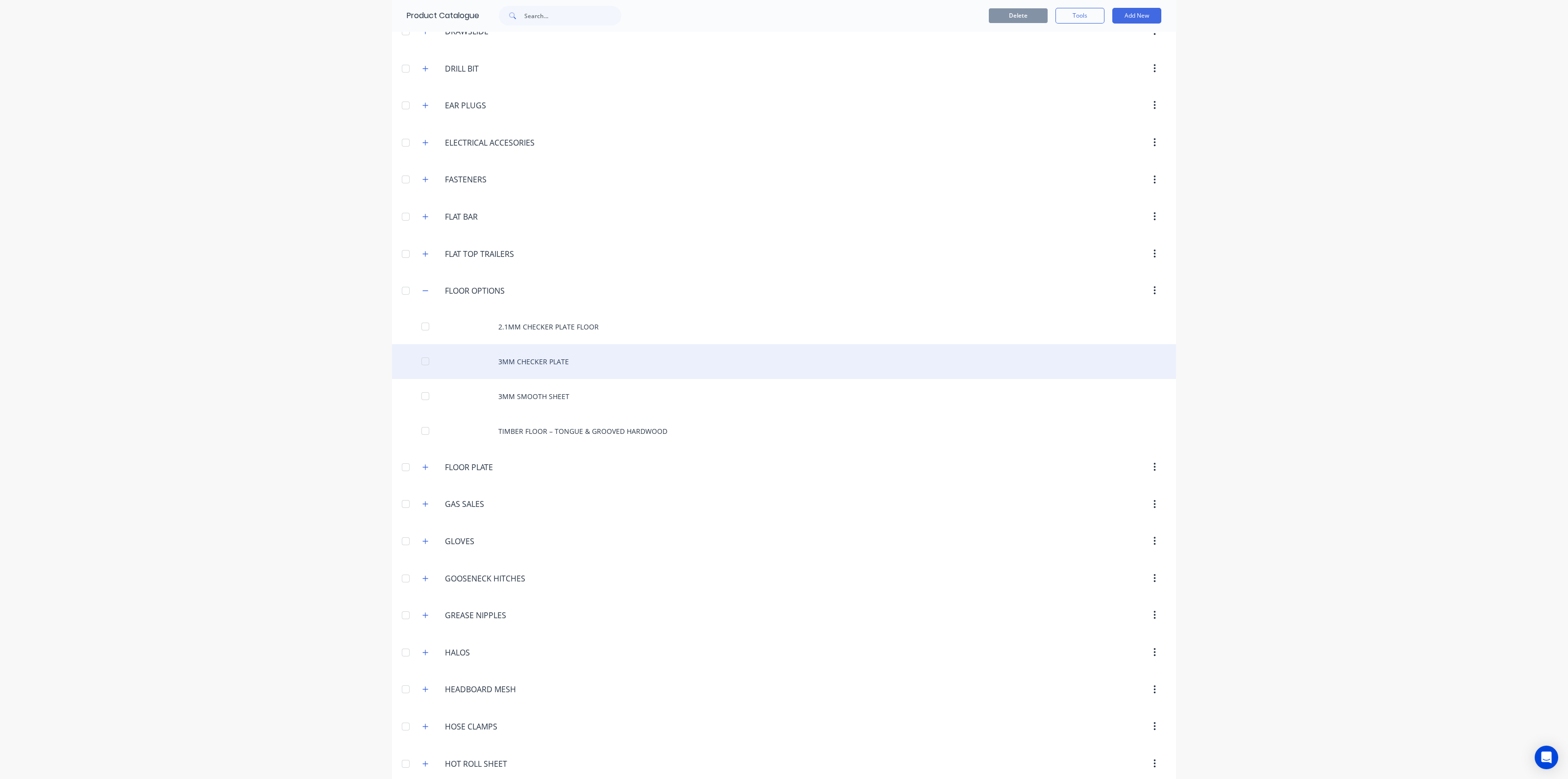
click at [519, 354] on div "3MM CHECKER PLATE" at bounding box center [784, 361] width 784 height 35
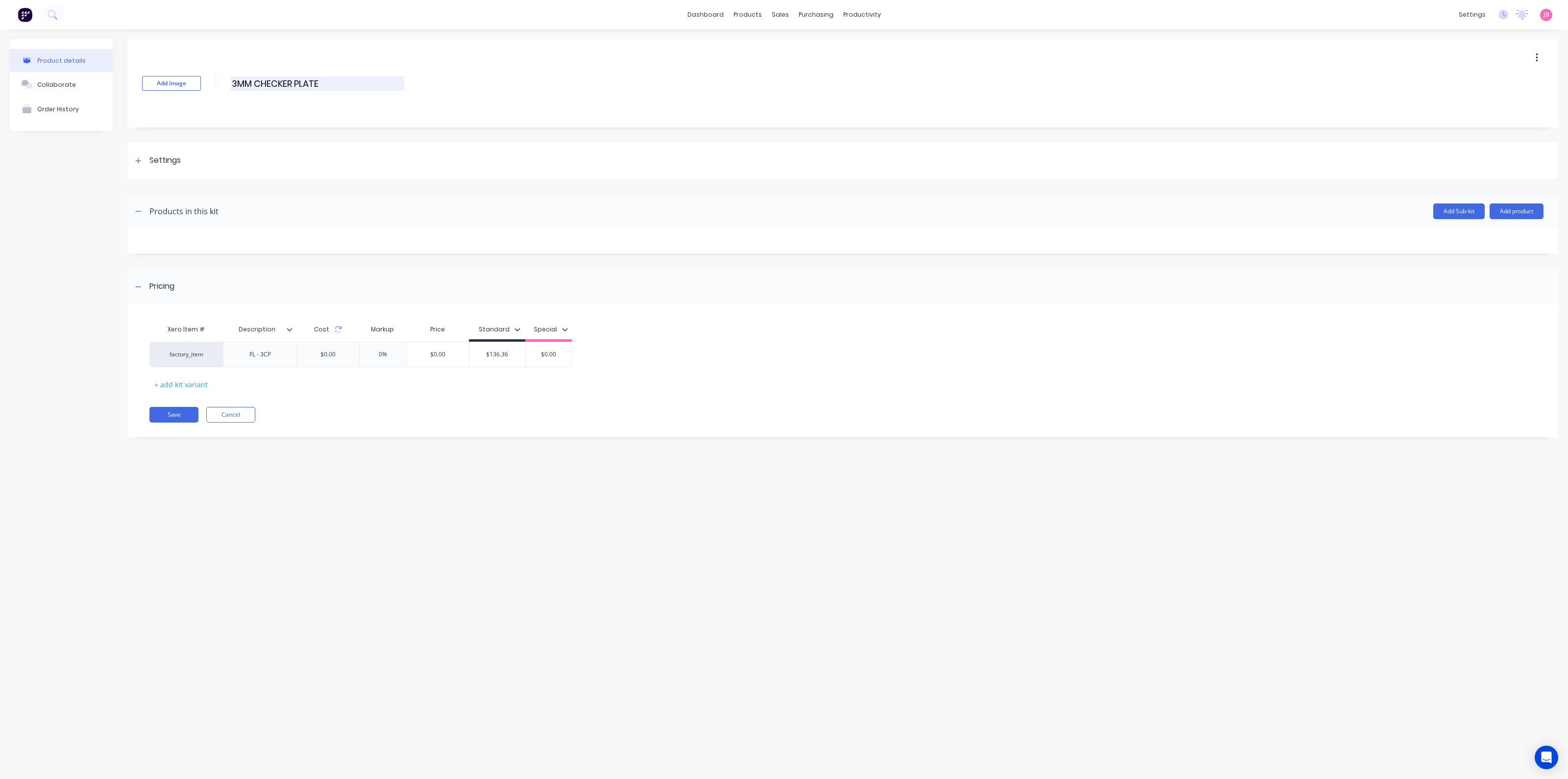
click at [362, 88] on input "3MM CHECKER PLATE" at bounding box center [317, 83] width 173 height 14
type input "3MM CHECKER PLATE FLOOR"
click at [562, 60] on div "Add image 3MM CHECKER PLATE FLOOR 3MM CHECKER PLATE FLOOR Enter kit name" at bounding box center [842, 83] width 1431 height 88
click at [184, 418] on button "Save" at bounding box center [174, 415] width 49 height 16
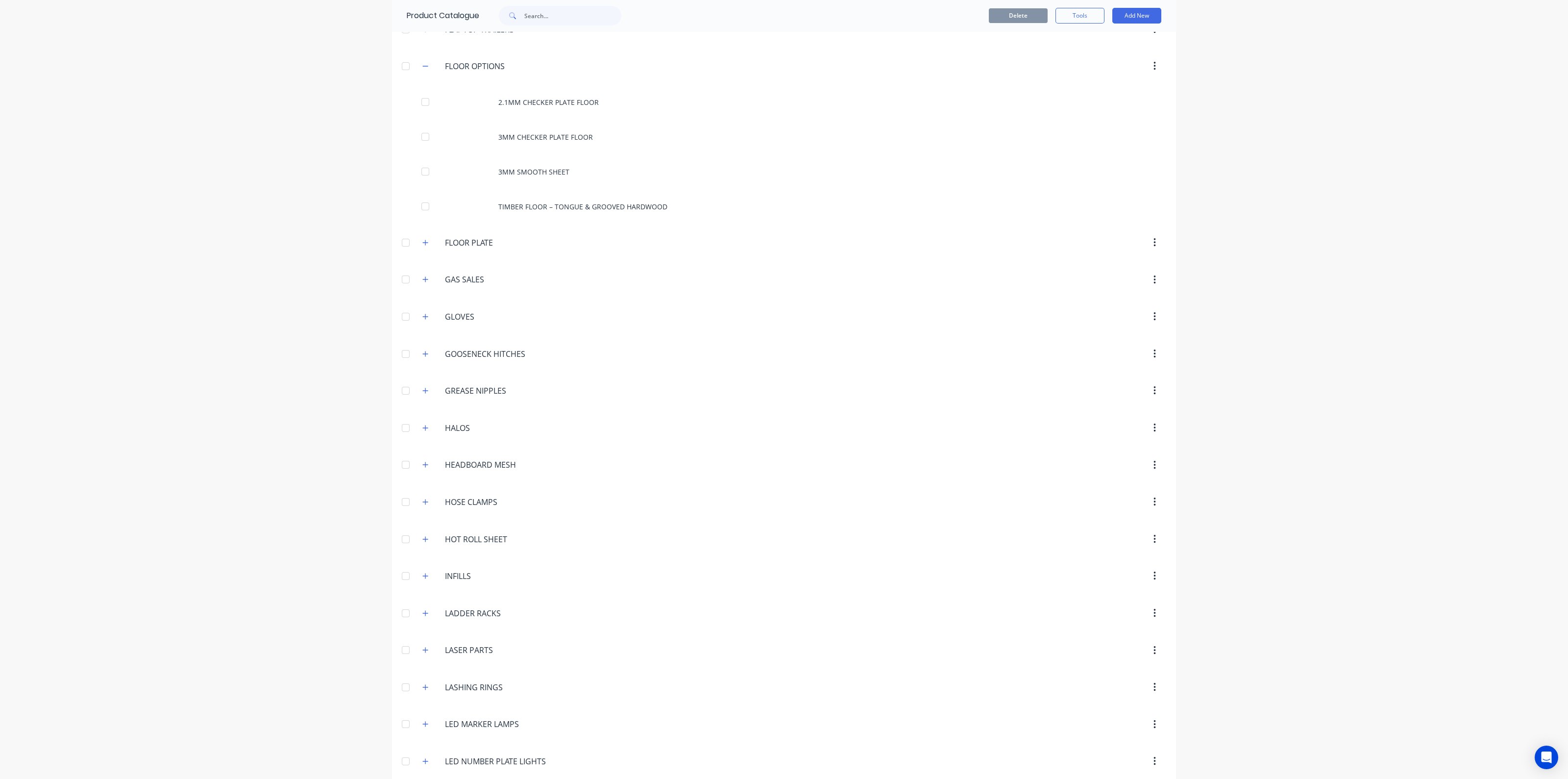
scroll to position [1226, 0]
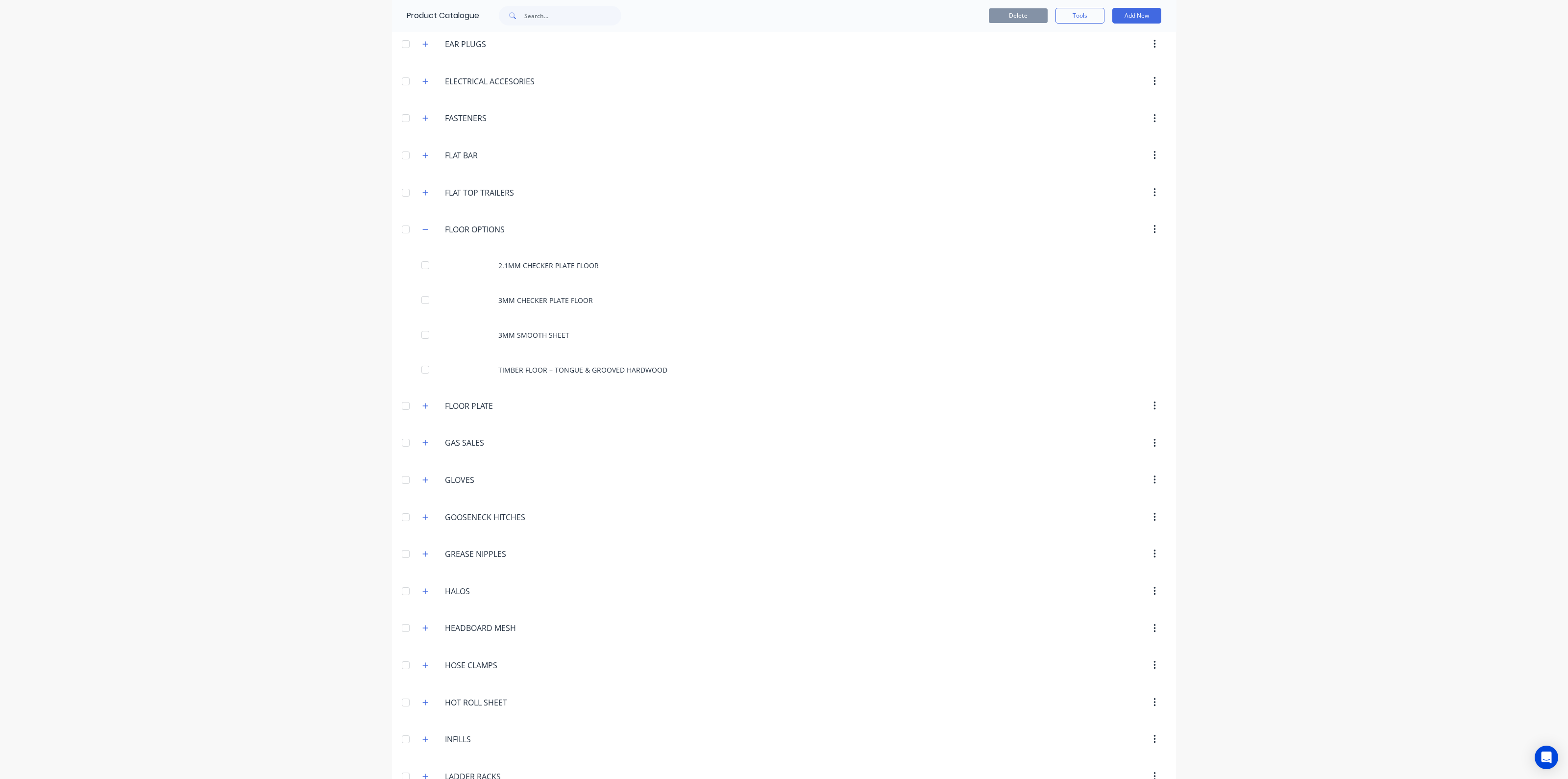
click at [402, 224] on div at bounding box center [405, 230] width 19 height 19
click at [419, 224] on button "button" at bounding box center [425, 230] width 12 height 12
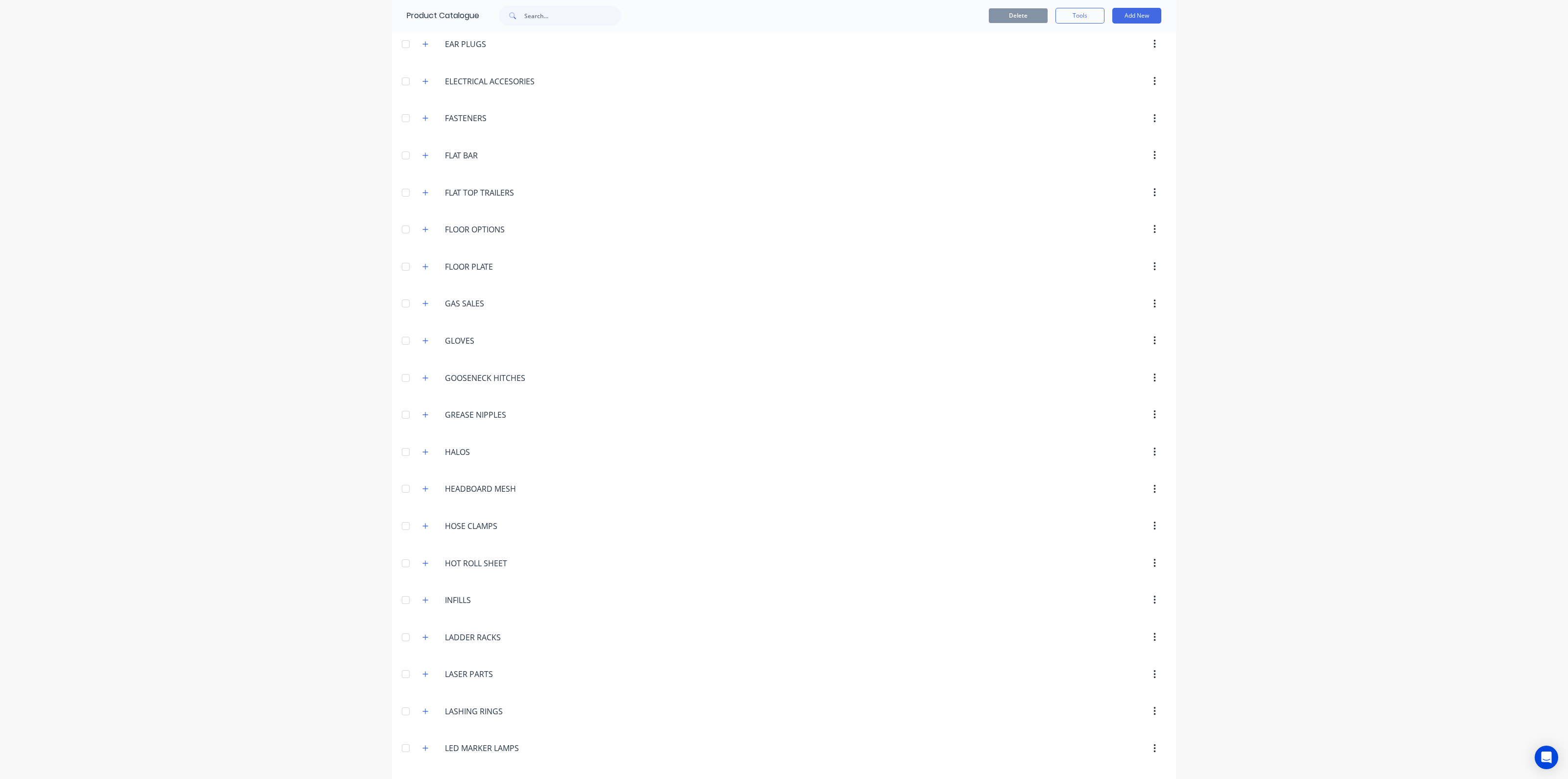
click at [908, 274] on header "FLOOR.PLATE FLOOR PLATE" at bounding box center [784, 266] width 784 height 37
